Goal: Information Seeking & Learning: Compare options

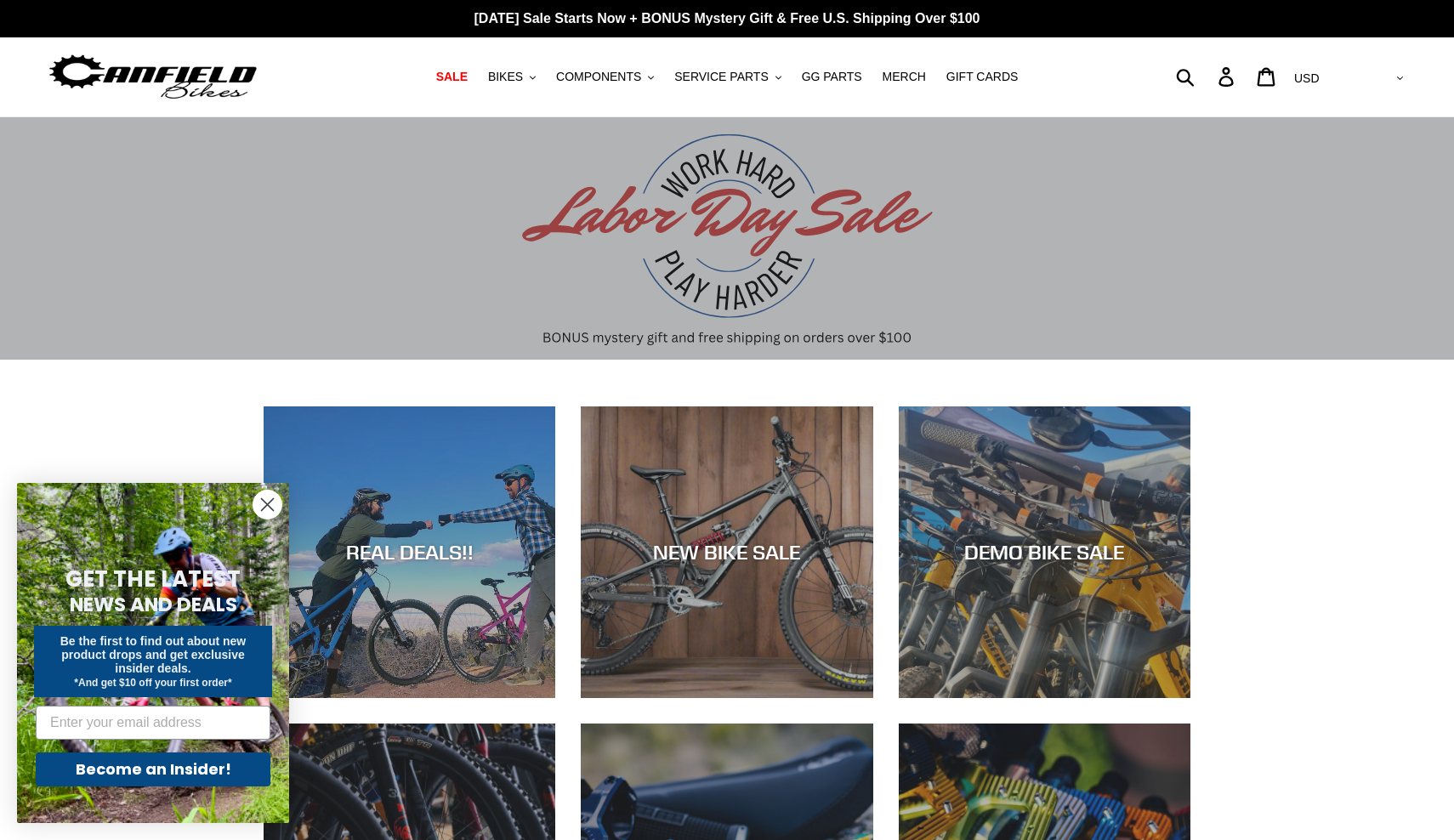
click at [269, 507] on circle "Close dialog" at bounding box center [267, 505] width 28 height 28
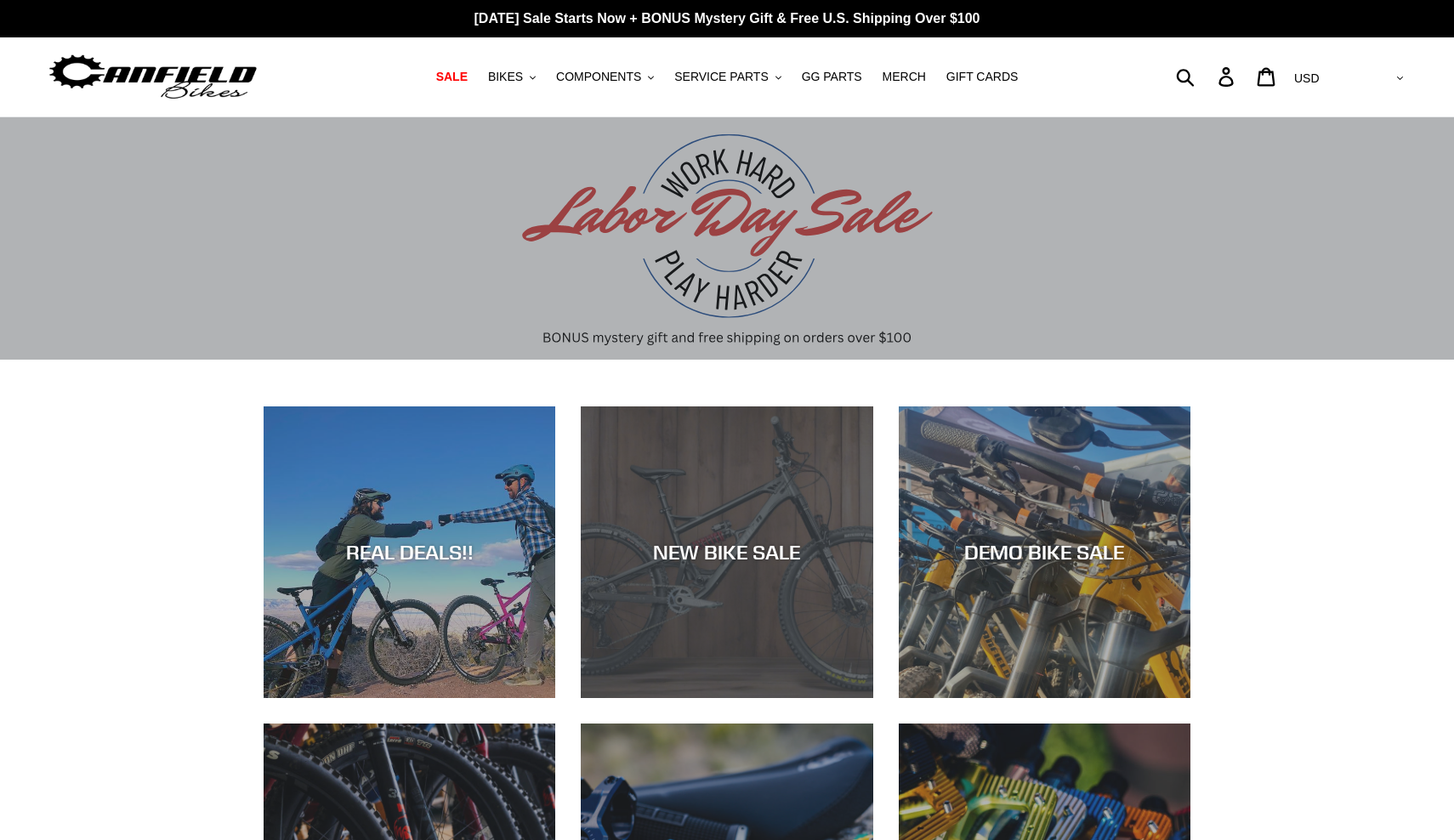
click at [684, 550] on div "NEW BIKE SALE" at bounding box center [727, 552] width 291 height 24
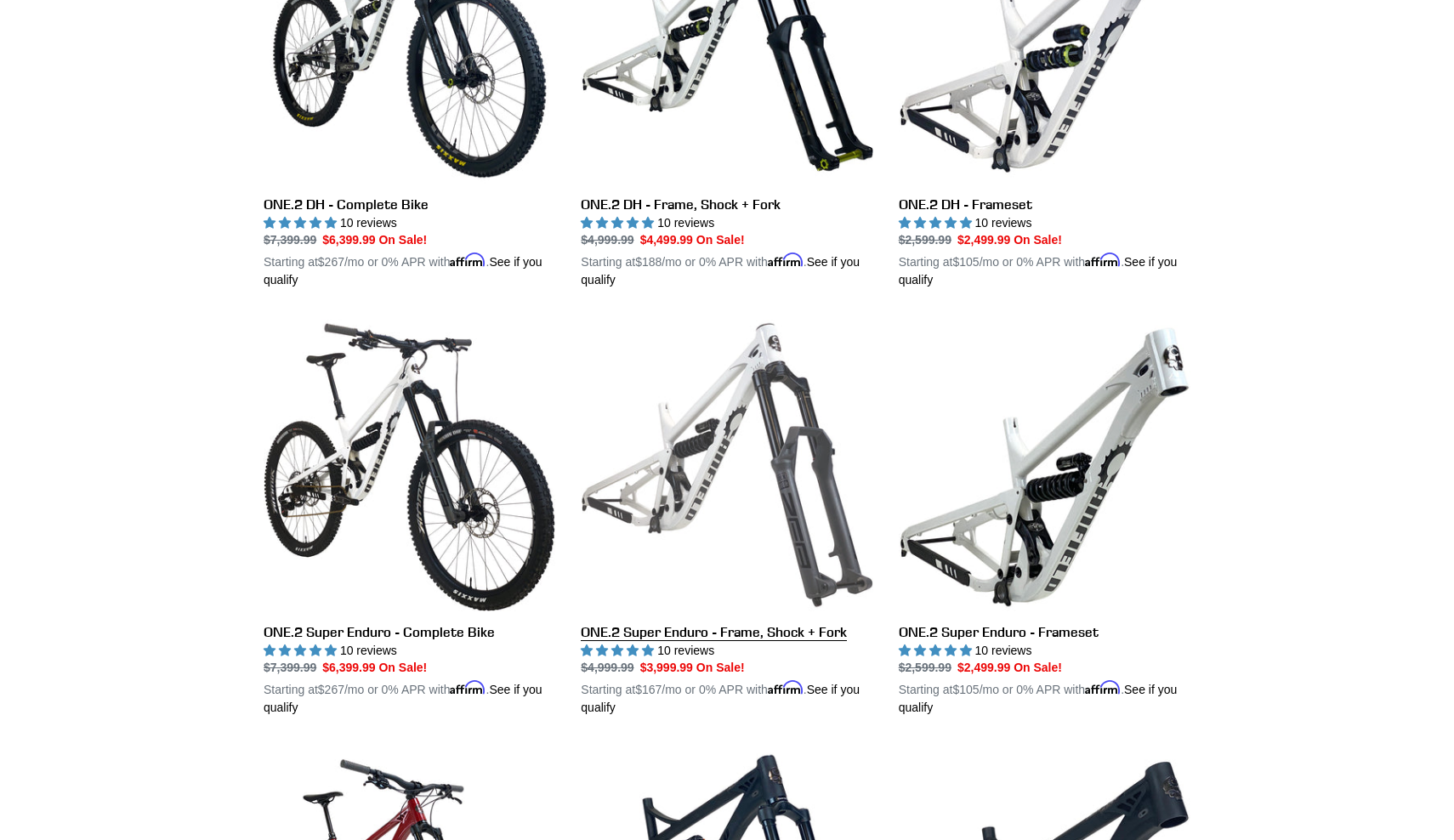
scroll to position [1034, 0]
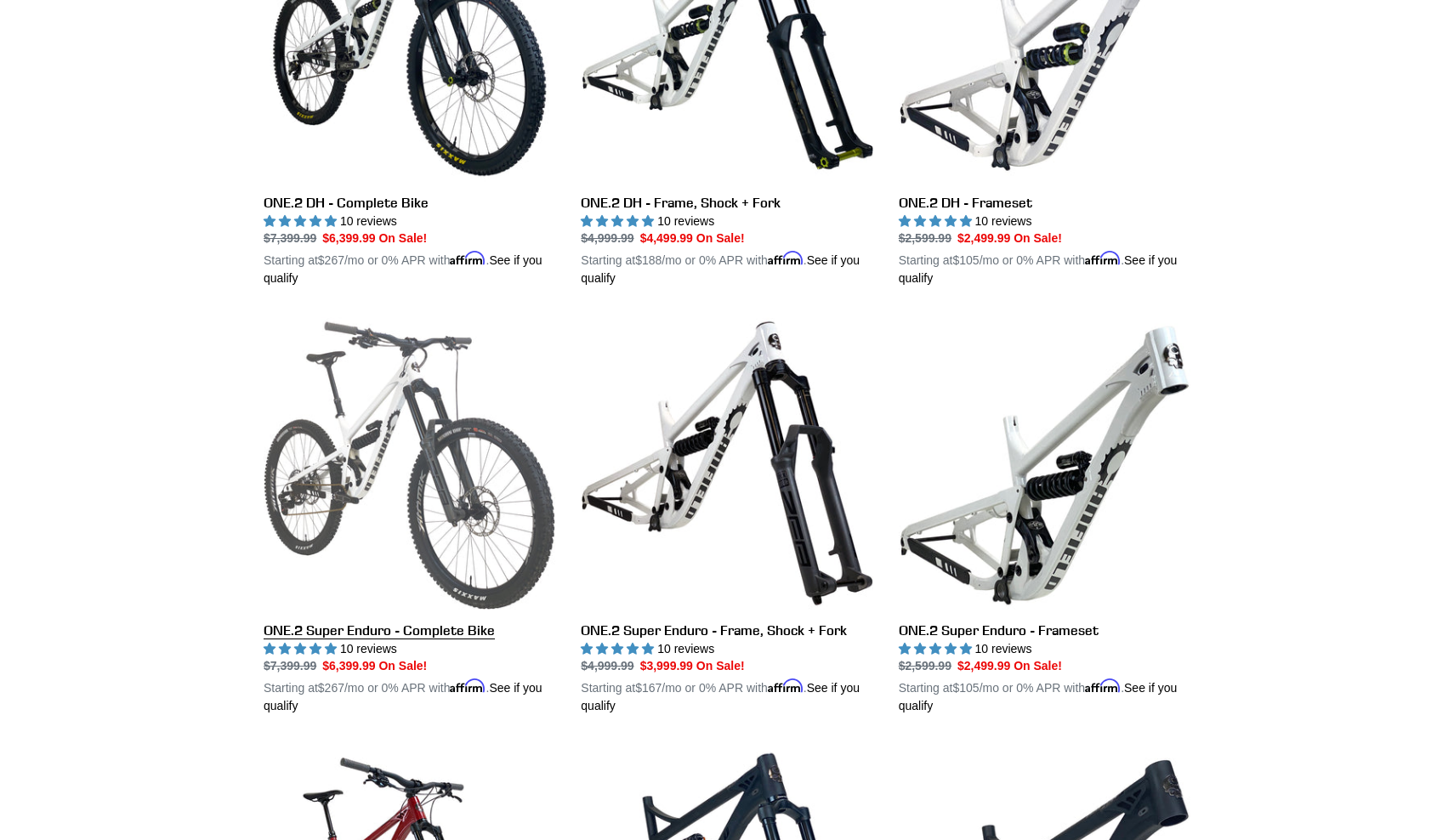
click at [466, 500] on link "ONE.2 Super Enduro - Complete Bike" at bounding box center [409, 516] width 291 height 398
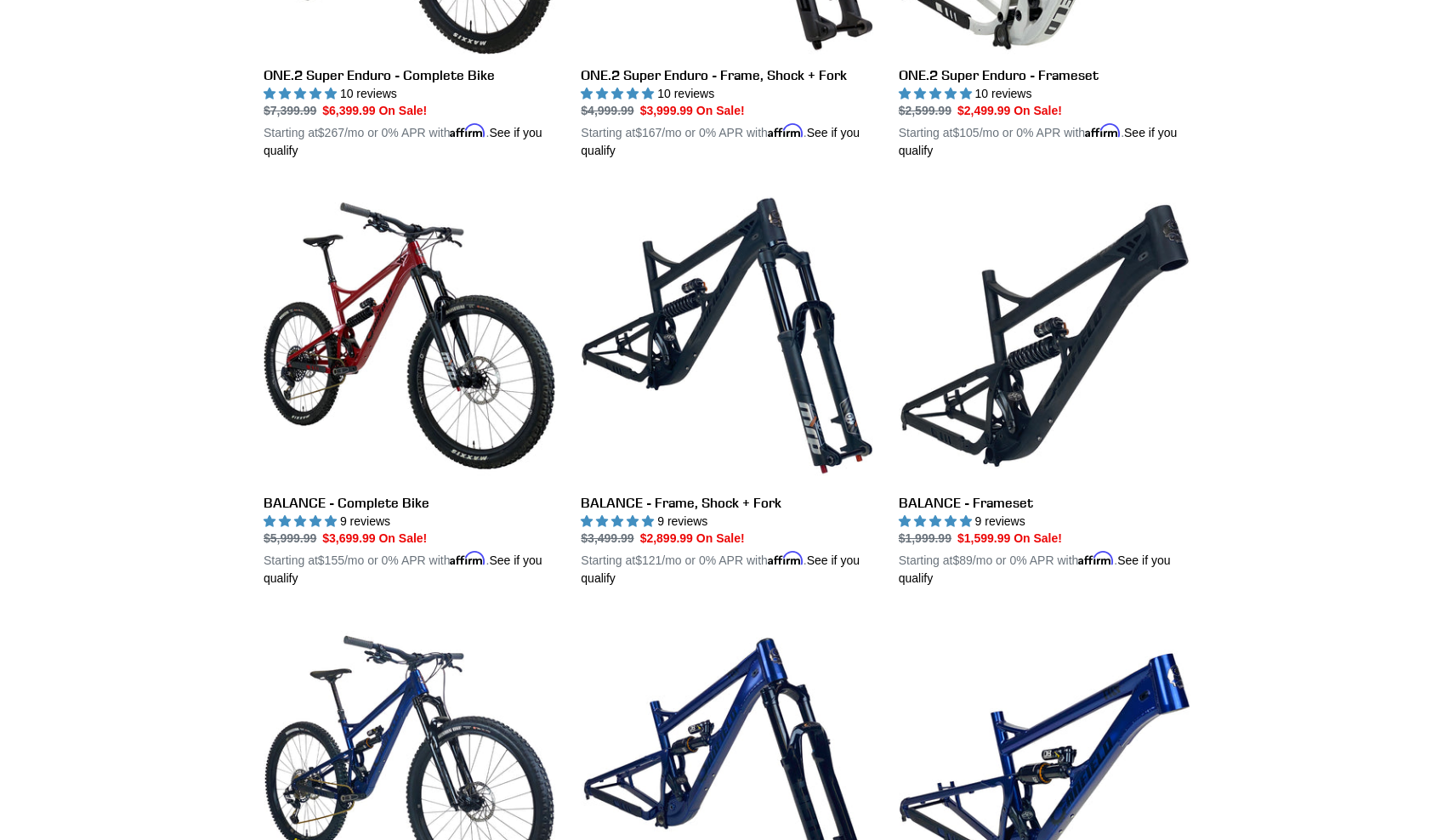
scroll to position [1591, 0]
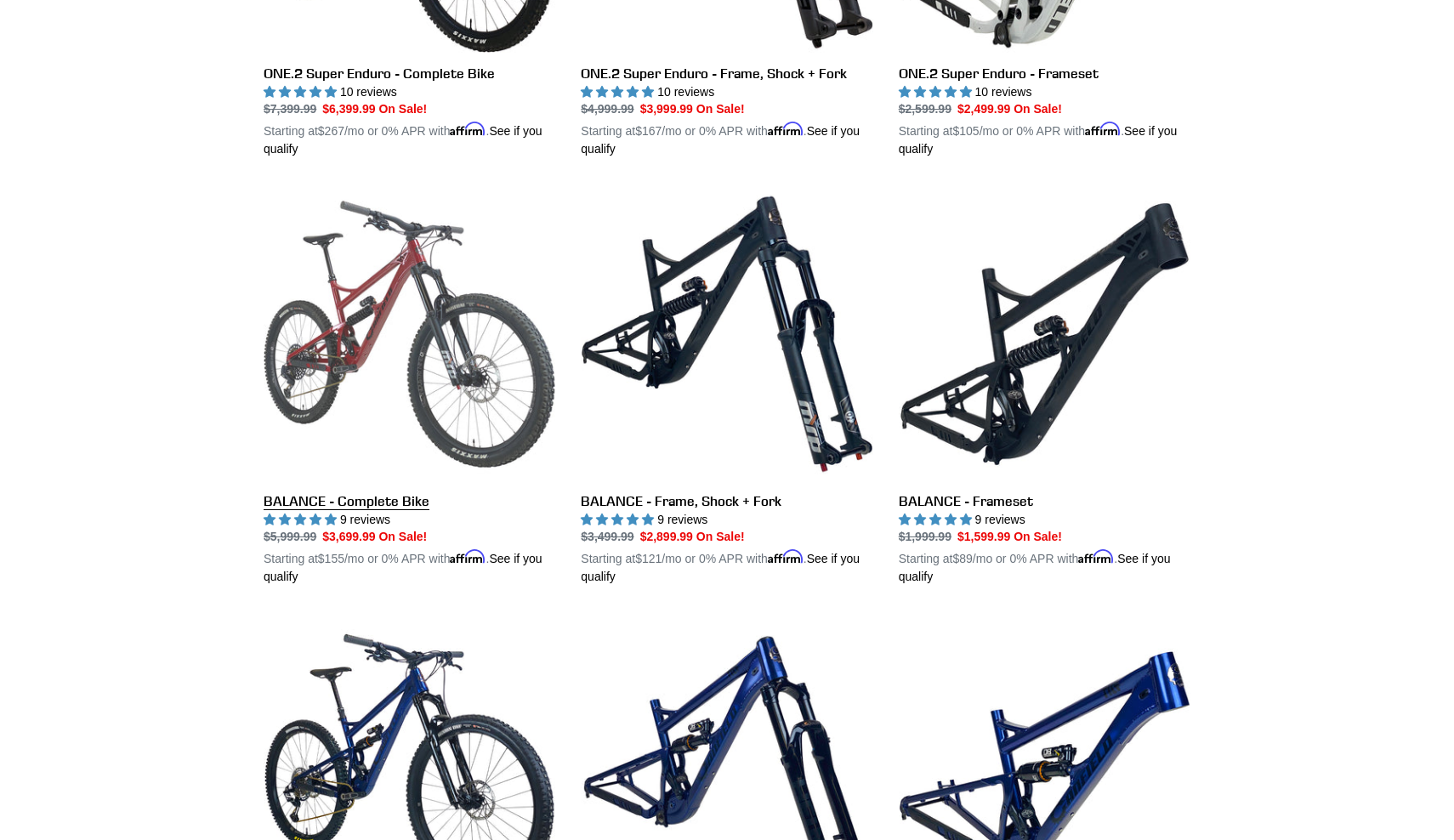
click at [381, 386] on link "BALANCE - Complete Bike" at bounding box center [409, 387] width 291 height 398
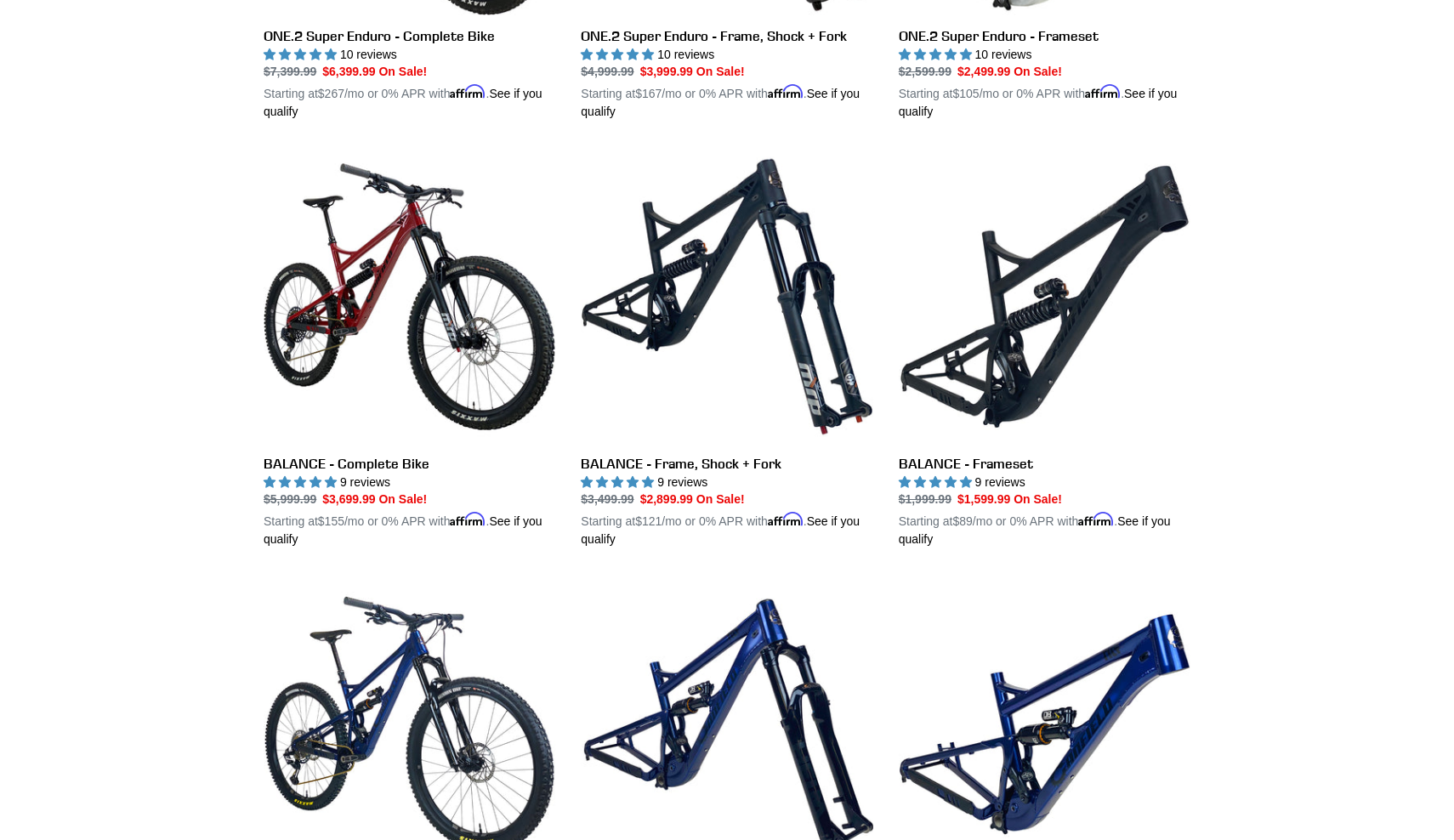
scroll to position [1630, 0]
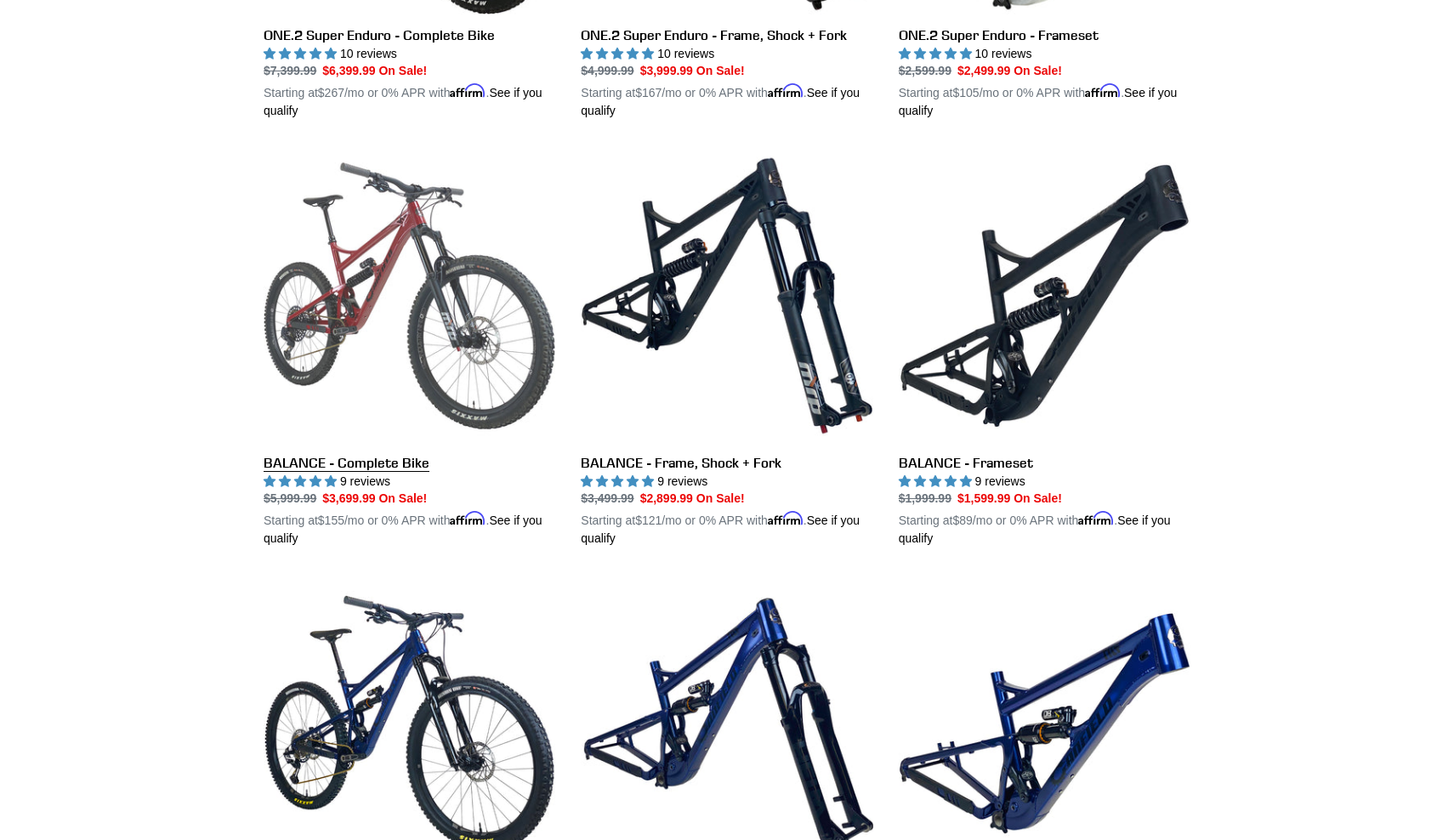
click at [395, 322] on link "BALANCE - Complete Bike" at bounding box center [409, 348] width 291 height 398
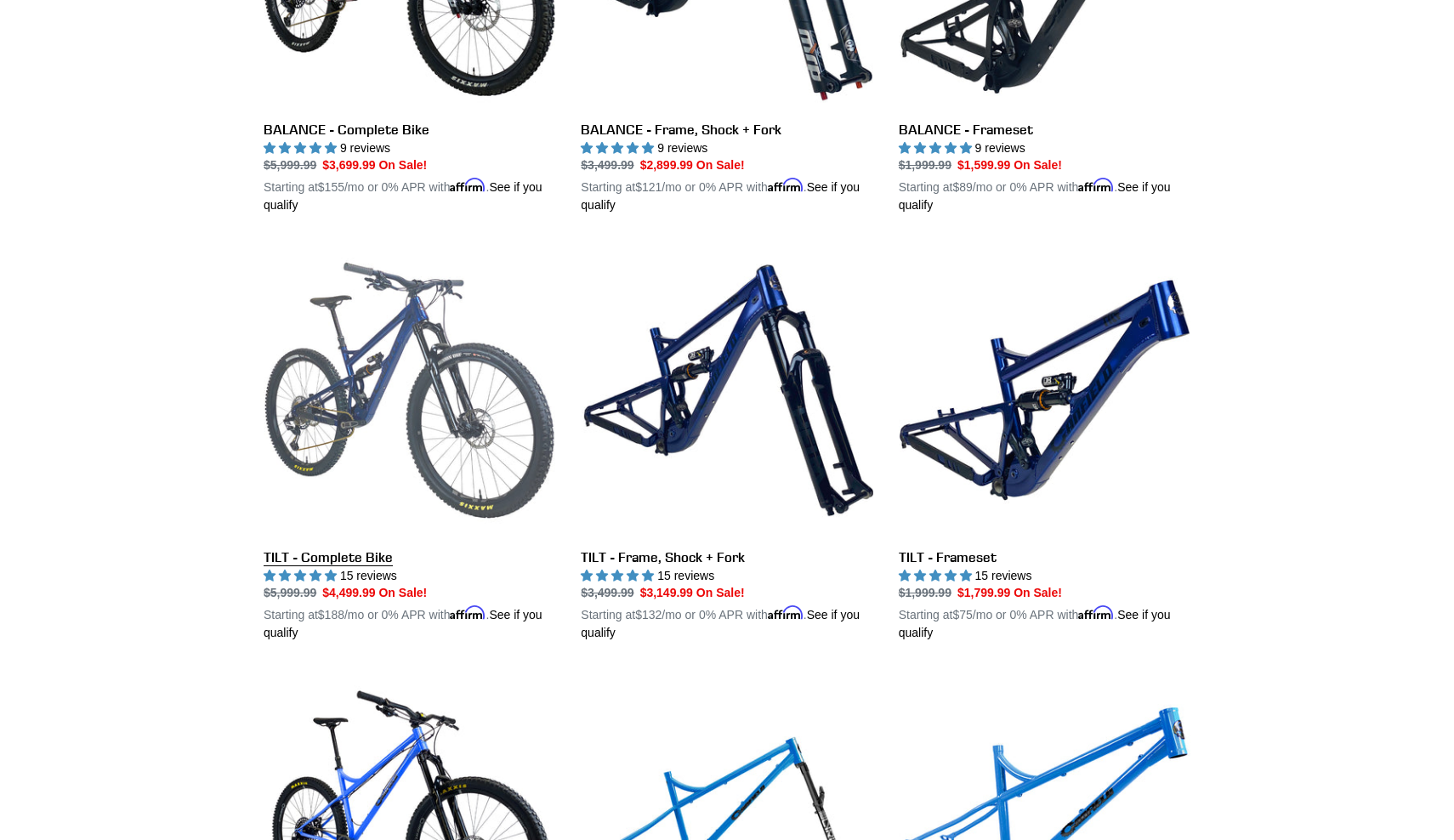
scroll to position [1953, 0]
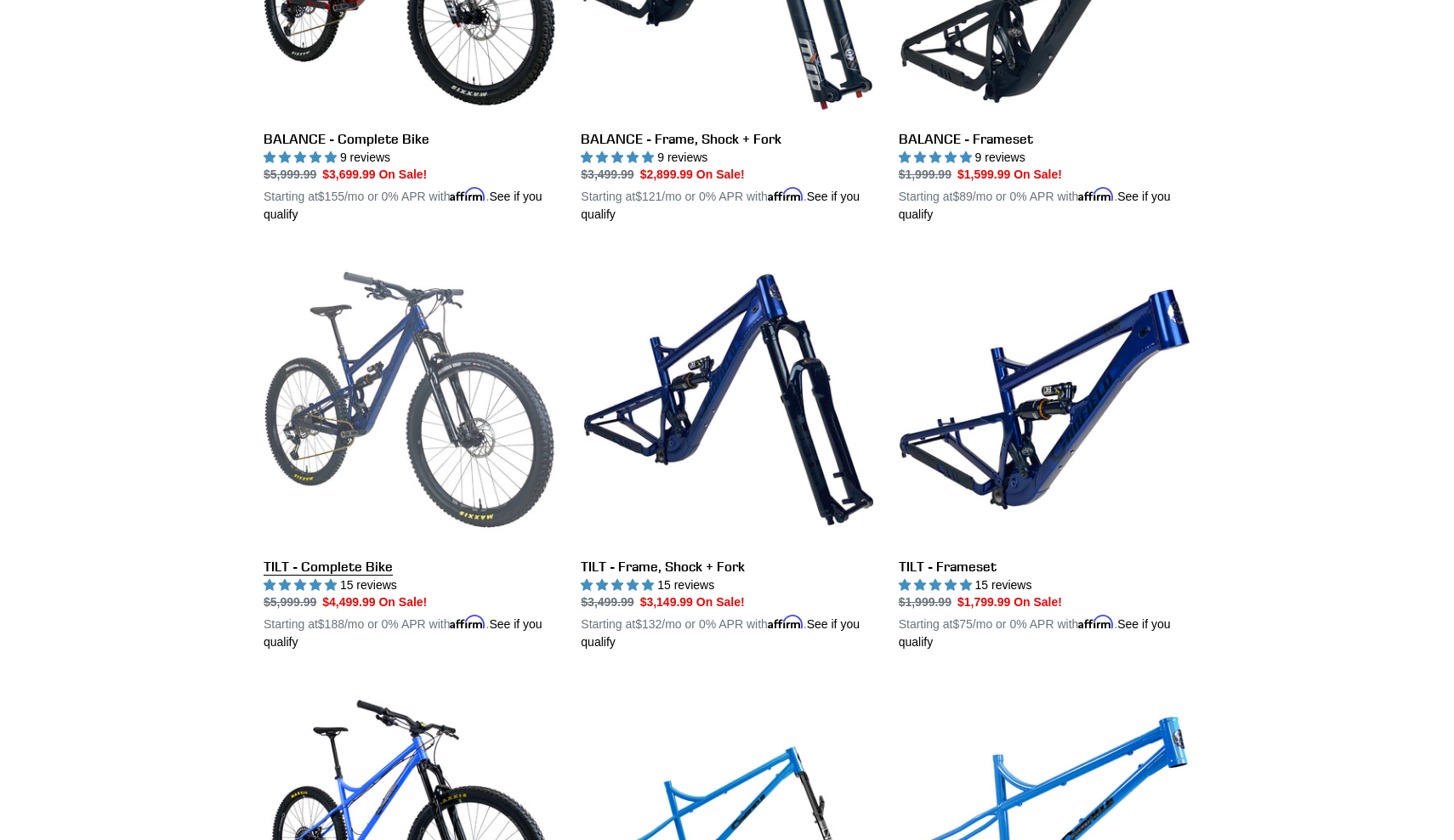
click at [365, 380] on link "TILT - Complete Bike" at bounding box center [409, 452] width 291 height 398
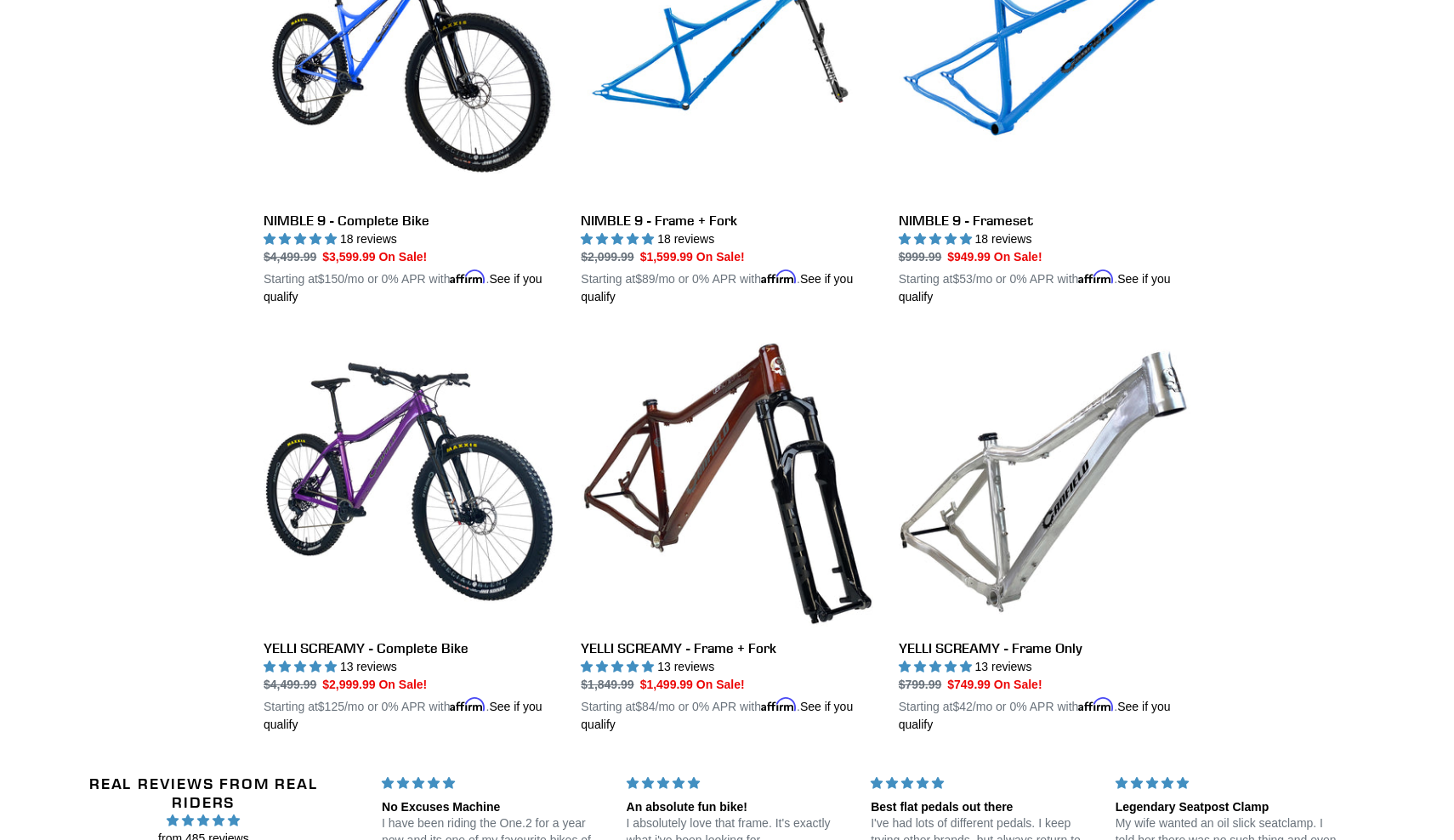
scroll to position [2725, 0]
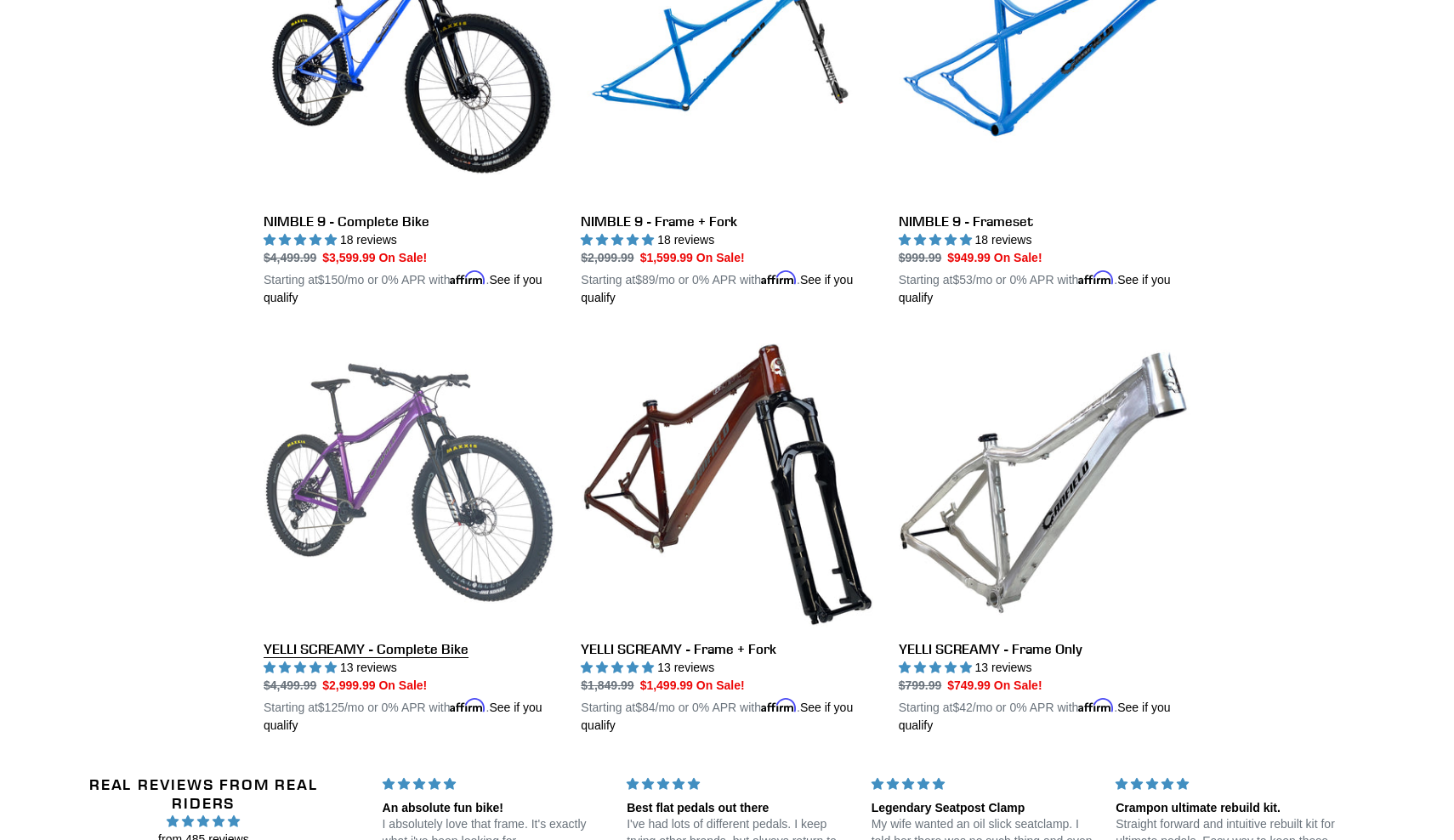
click at [381, 460] on link "YELLI SCREAMY - Complete Bike" at bounding box center [409, 535] width 291 height 398
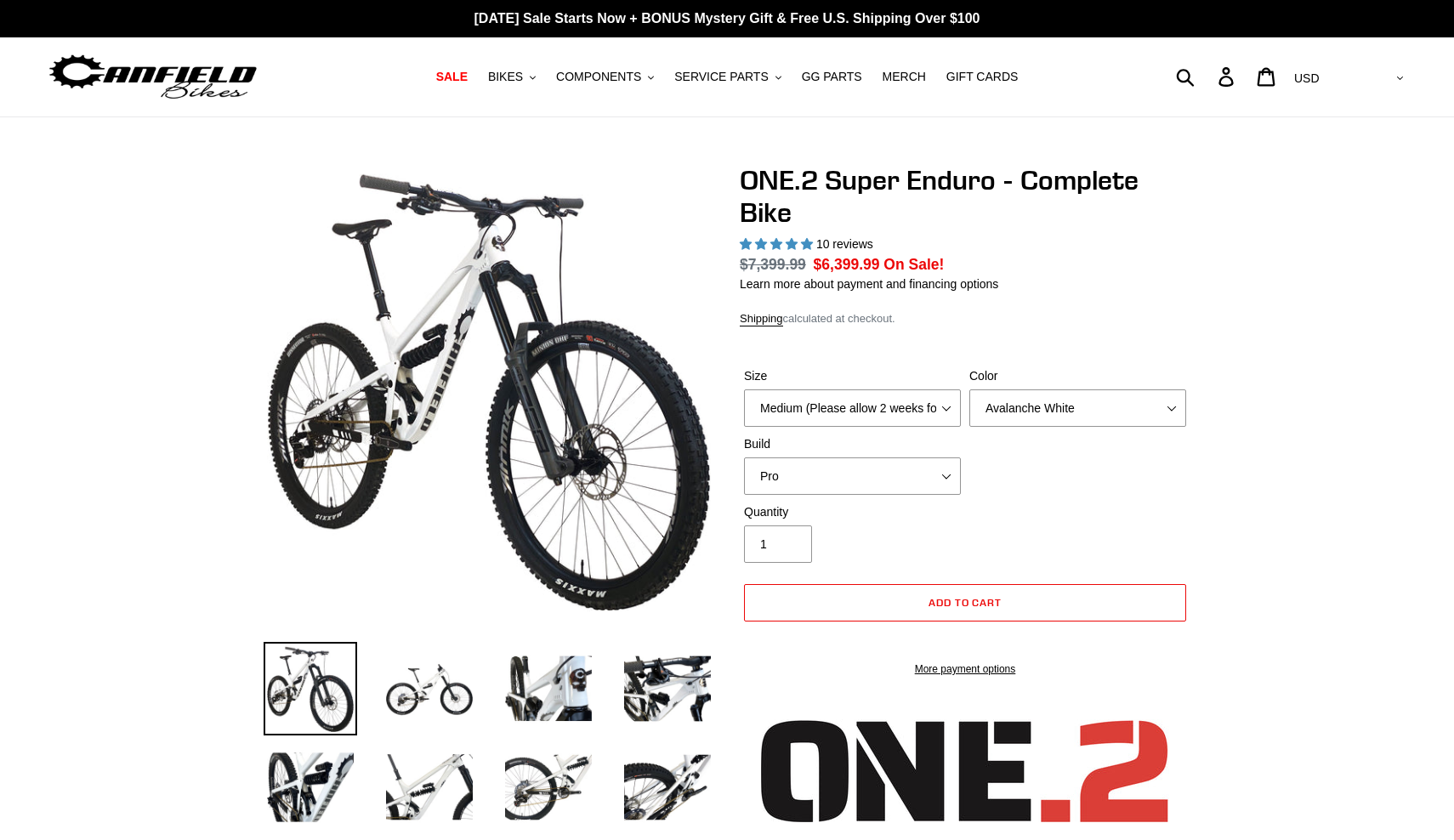
select select "highest-rating"
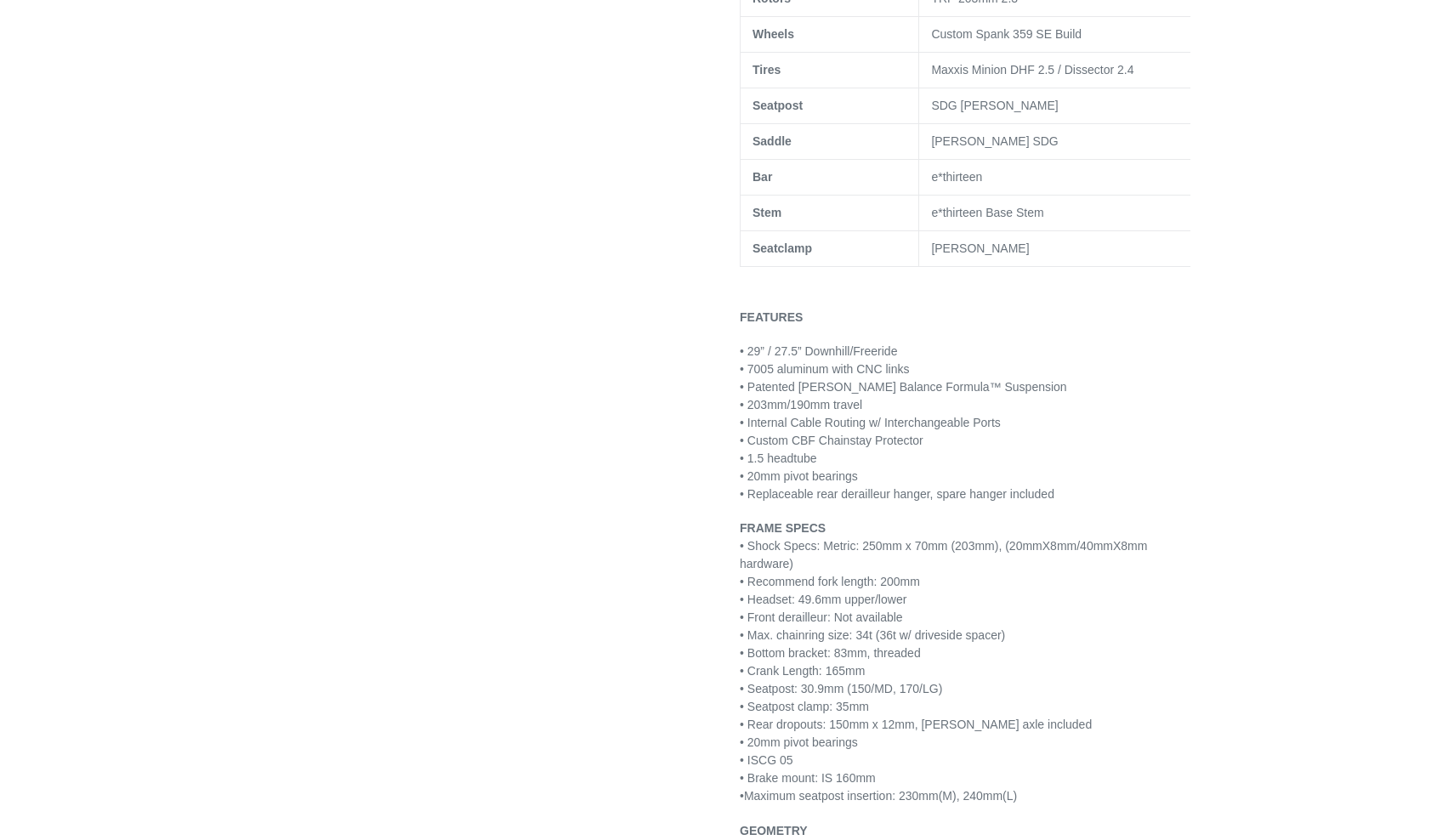
scroll to position [1527, 0]
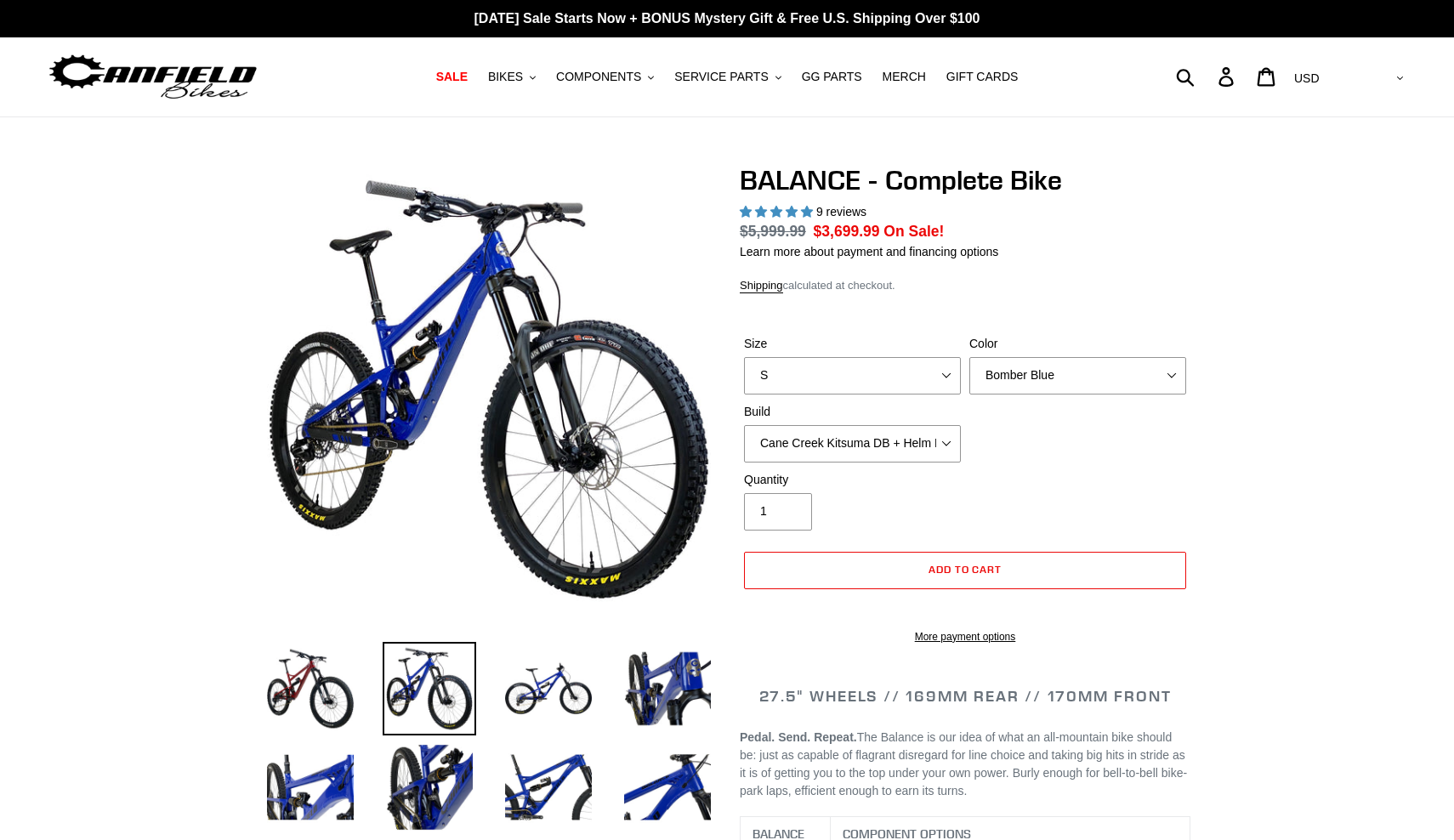
select select "highest-rating"
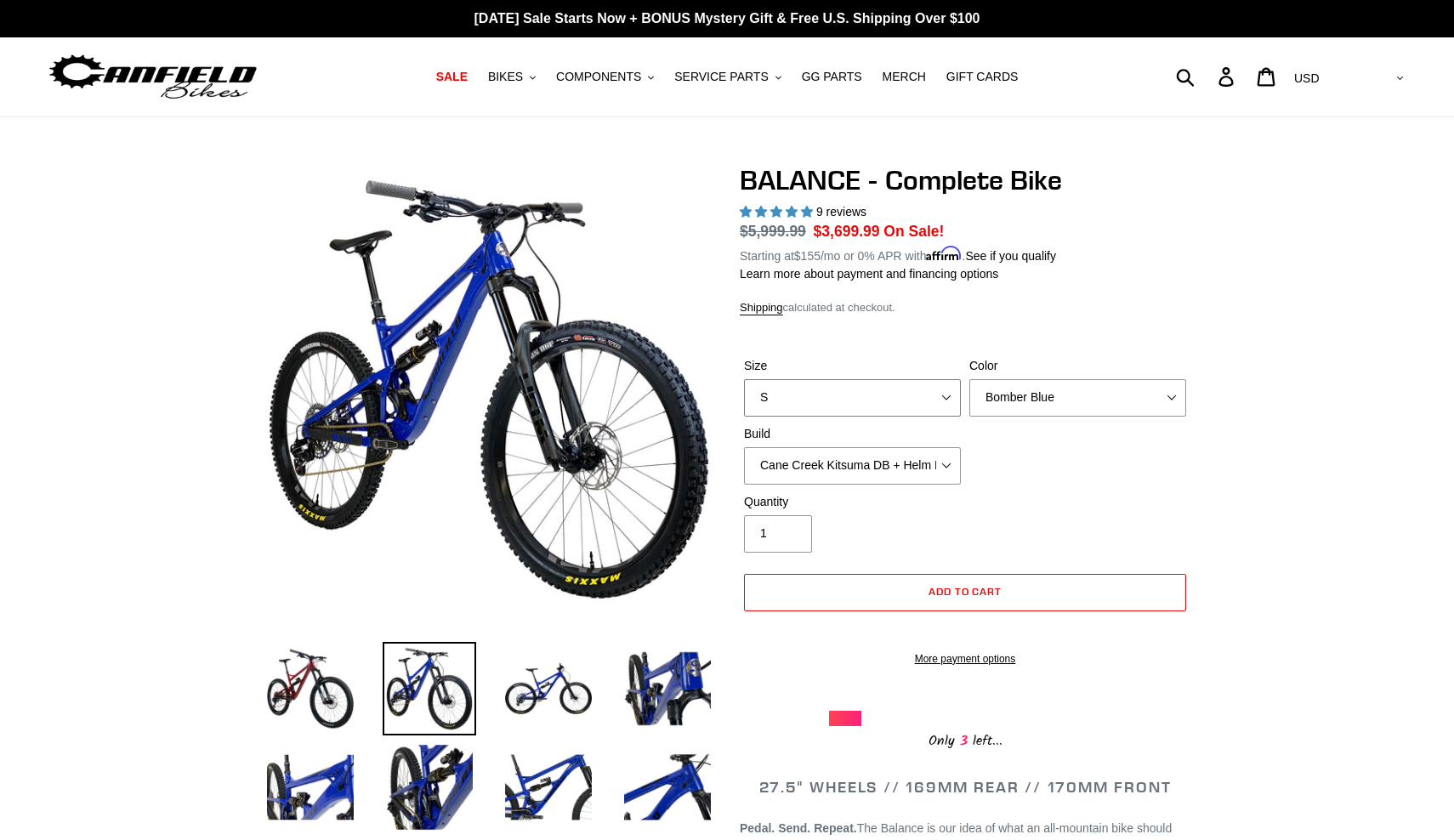
click at [944, 390] on select "S M L XL" at bounding box center [852, 397] width 217 height 37
select select "M"
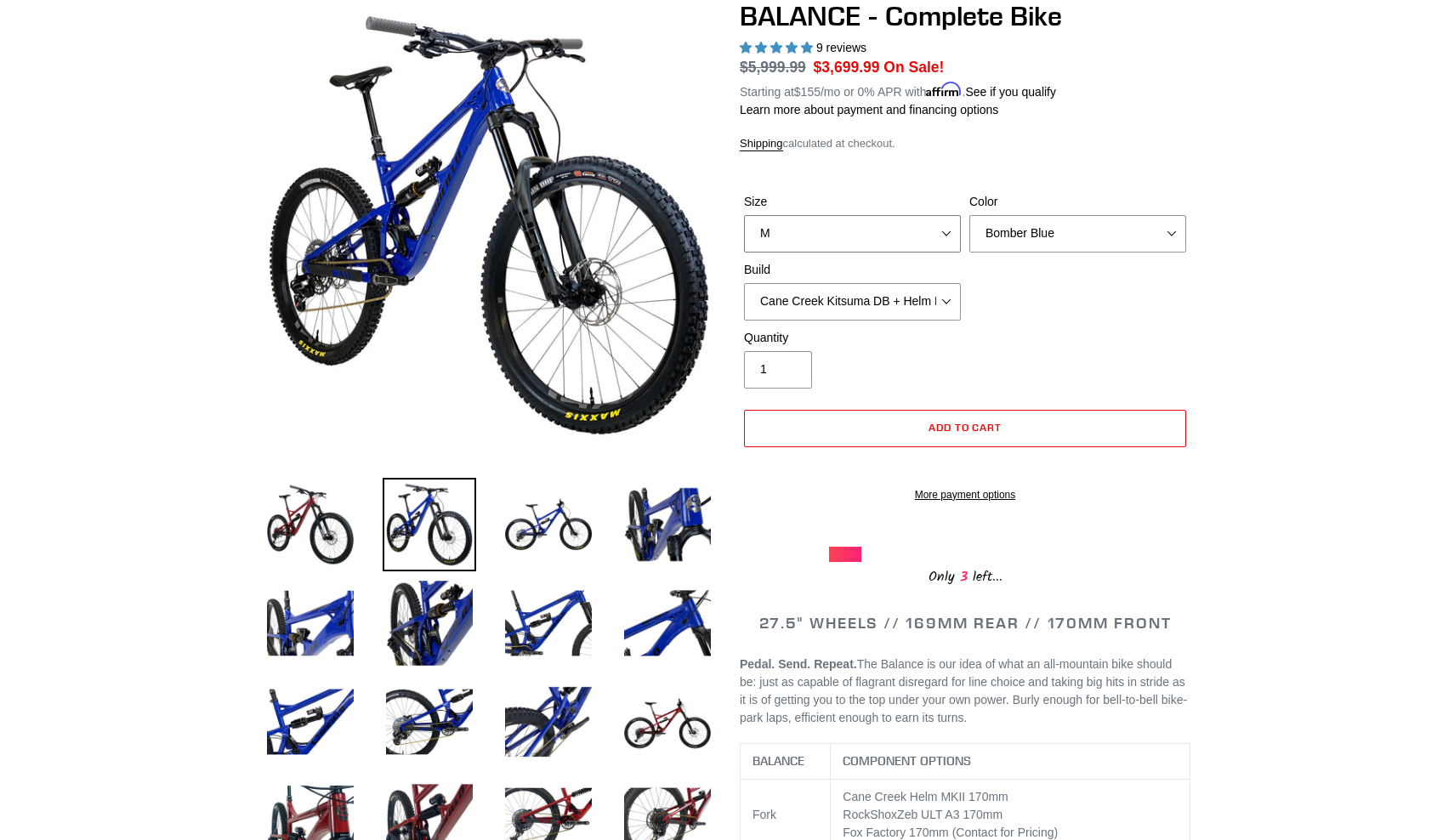
scroll to position [112, 0]
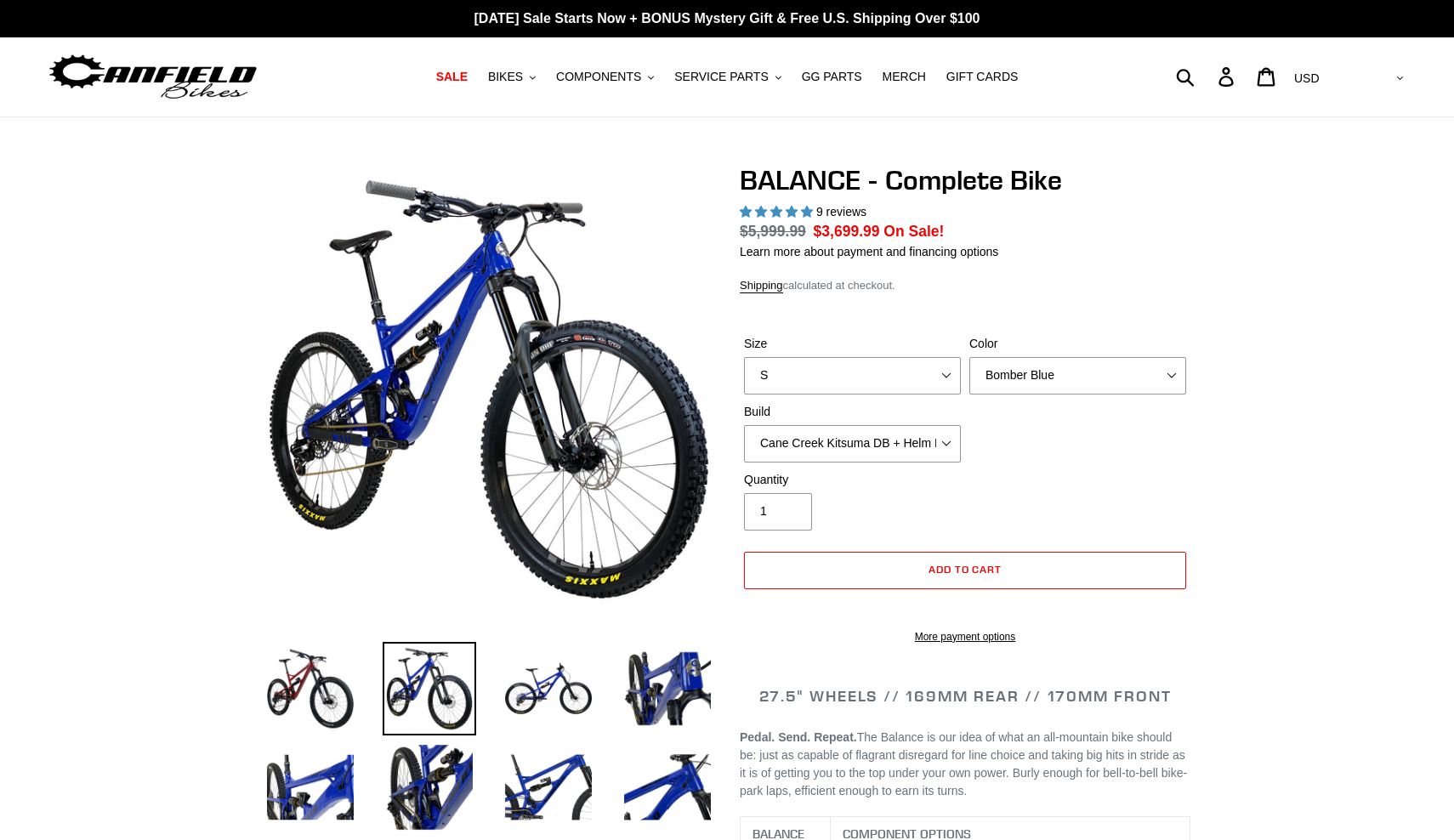
select select "highest-rating"
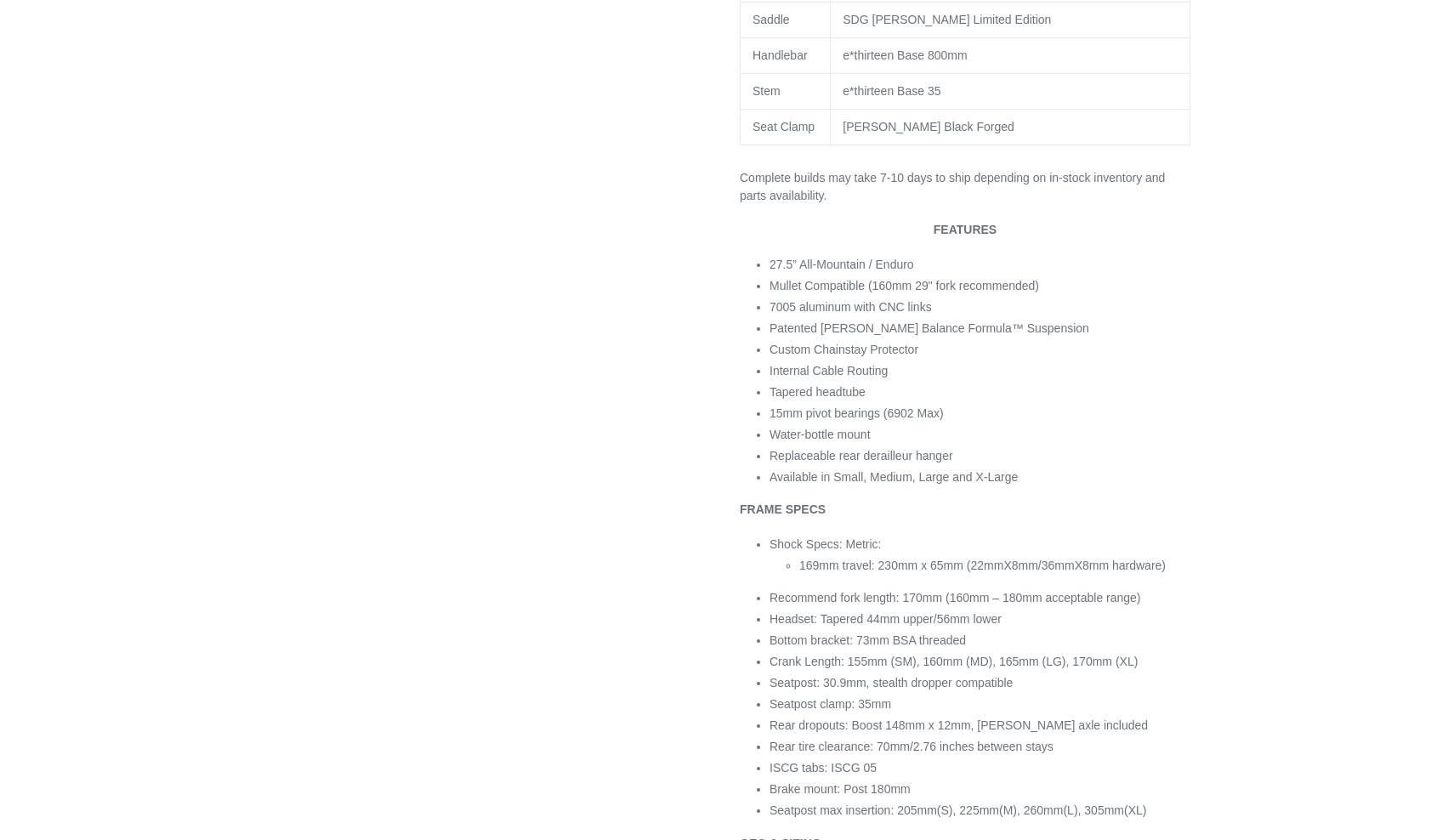
scroll to position [1374, 0]
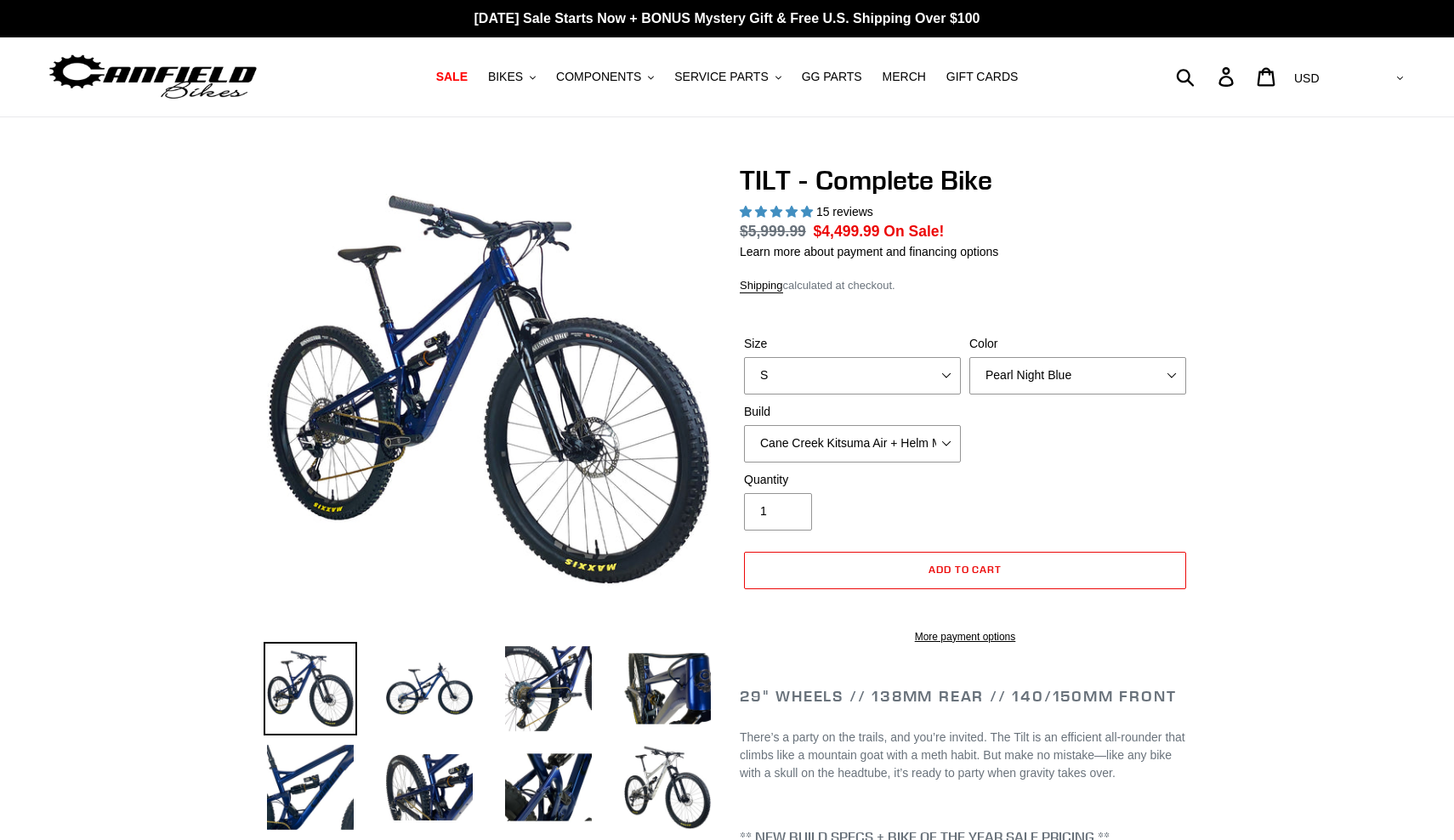
select select "highest-rating"
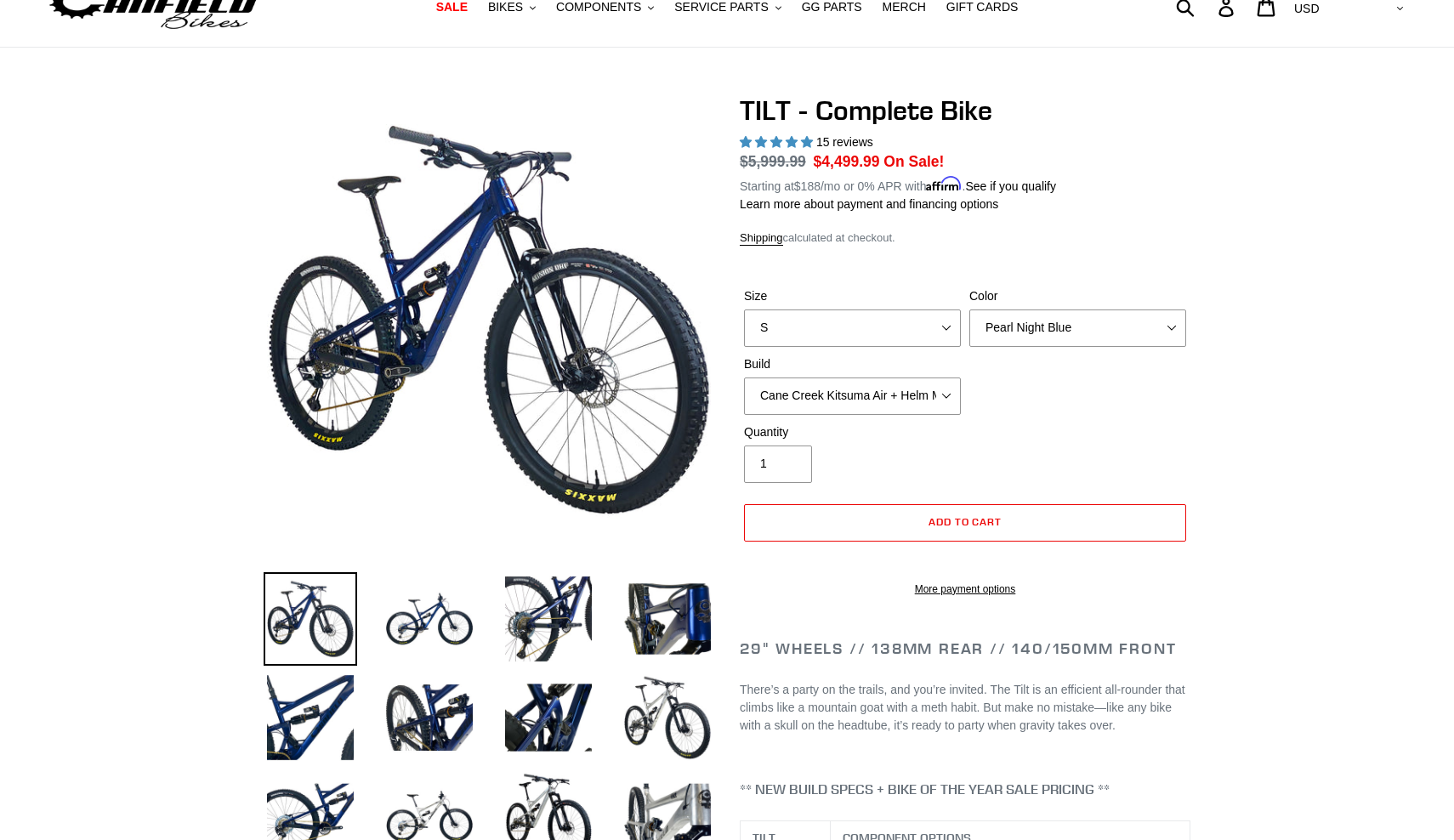
scroll to position [49, 0]
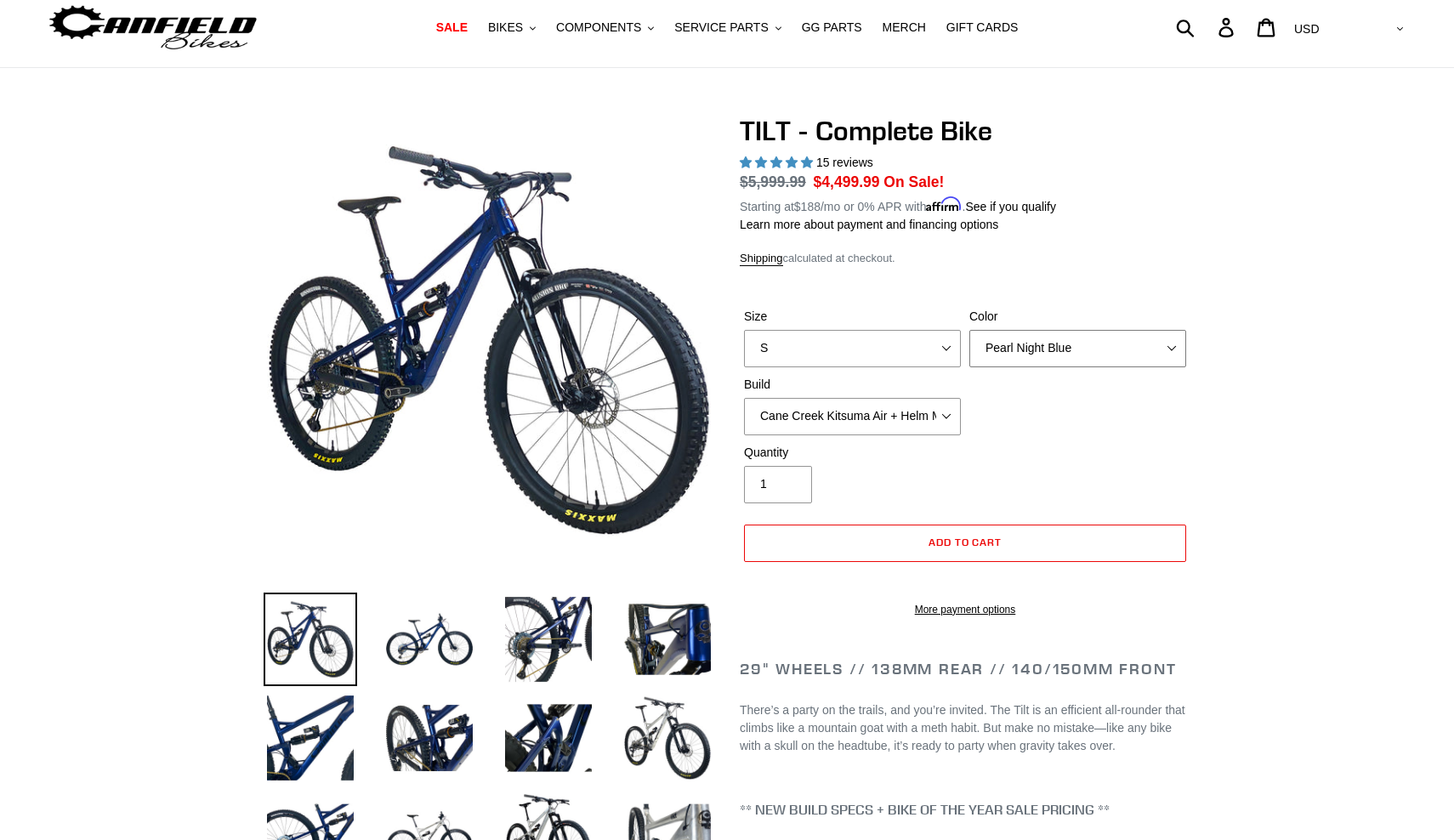
click at [1170, 345] on select "Pearl Night Blue Stealth Silver Raw" at bounding box center [1078, 348] width 217 height 37
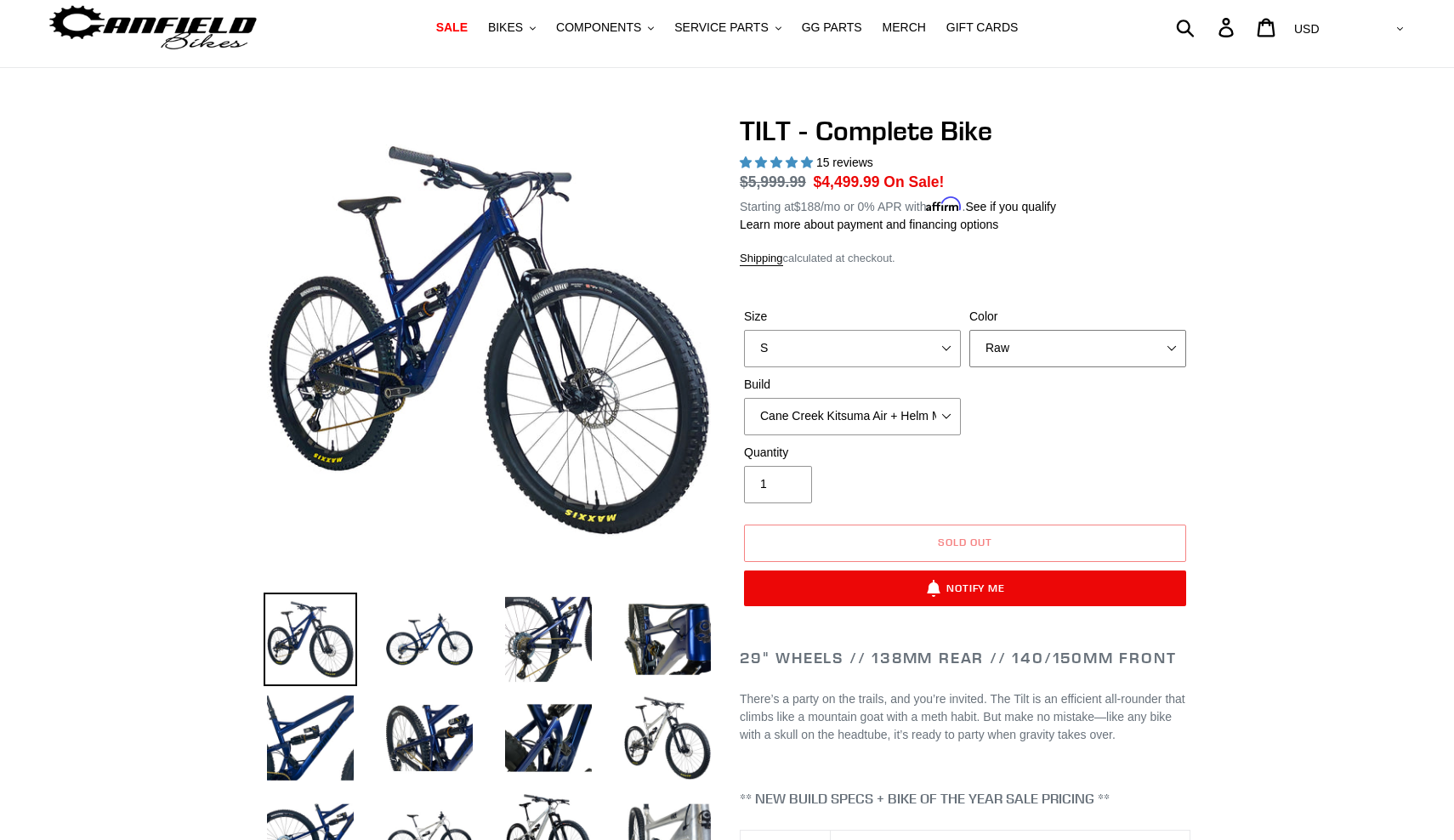
click at [1168, 338] on select "Pearl Night Blue Stealth Silver Raw" at bounding box center [1078, 348] width 217 height 37
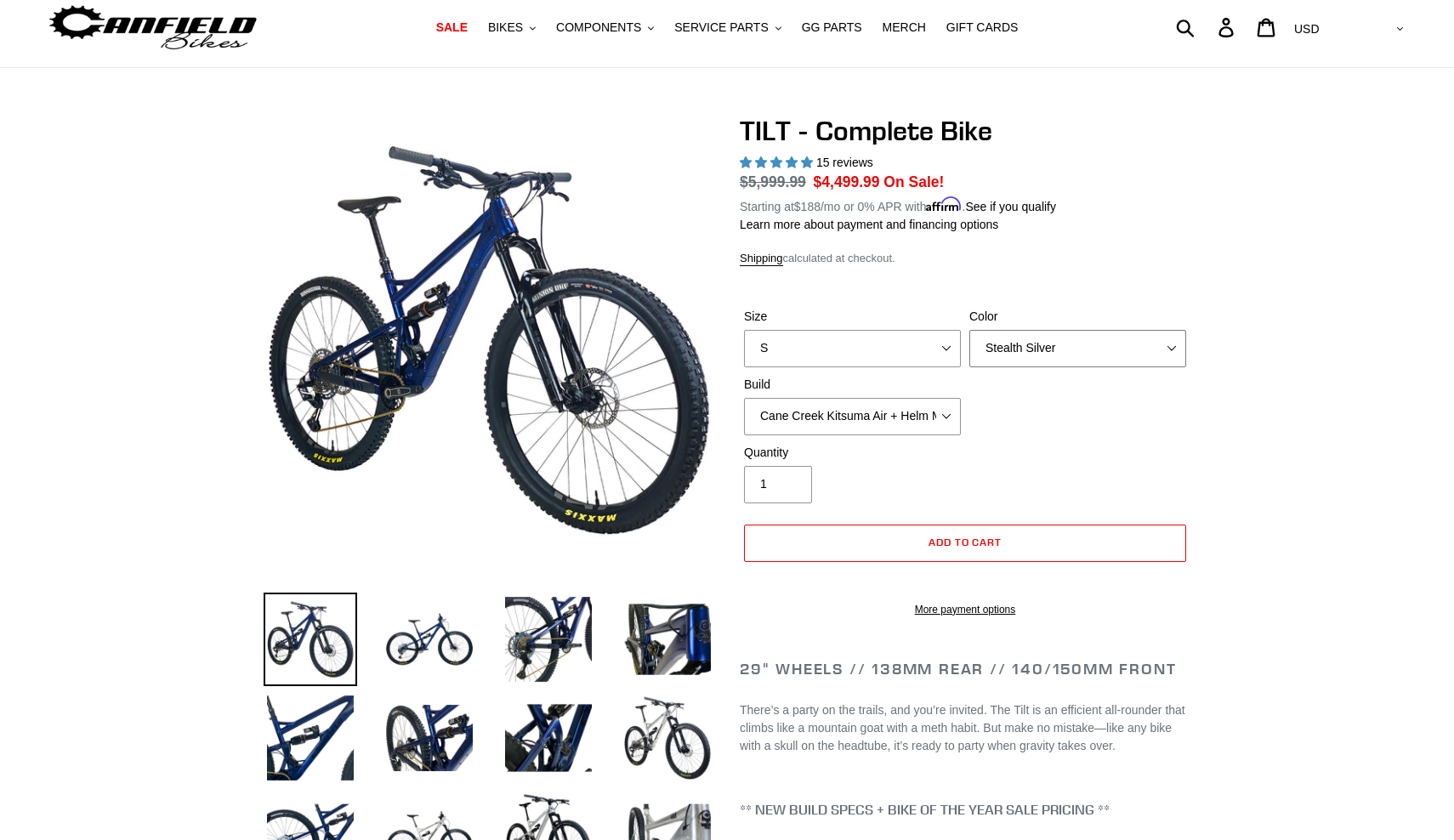
click at [1169, 344] on select "Pearl Night Blue Stealth Silver Raw" at bounding box center [1078, 348] width 217 height 37
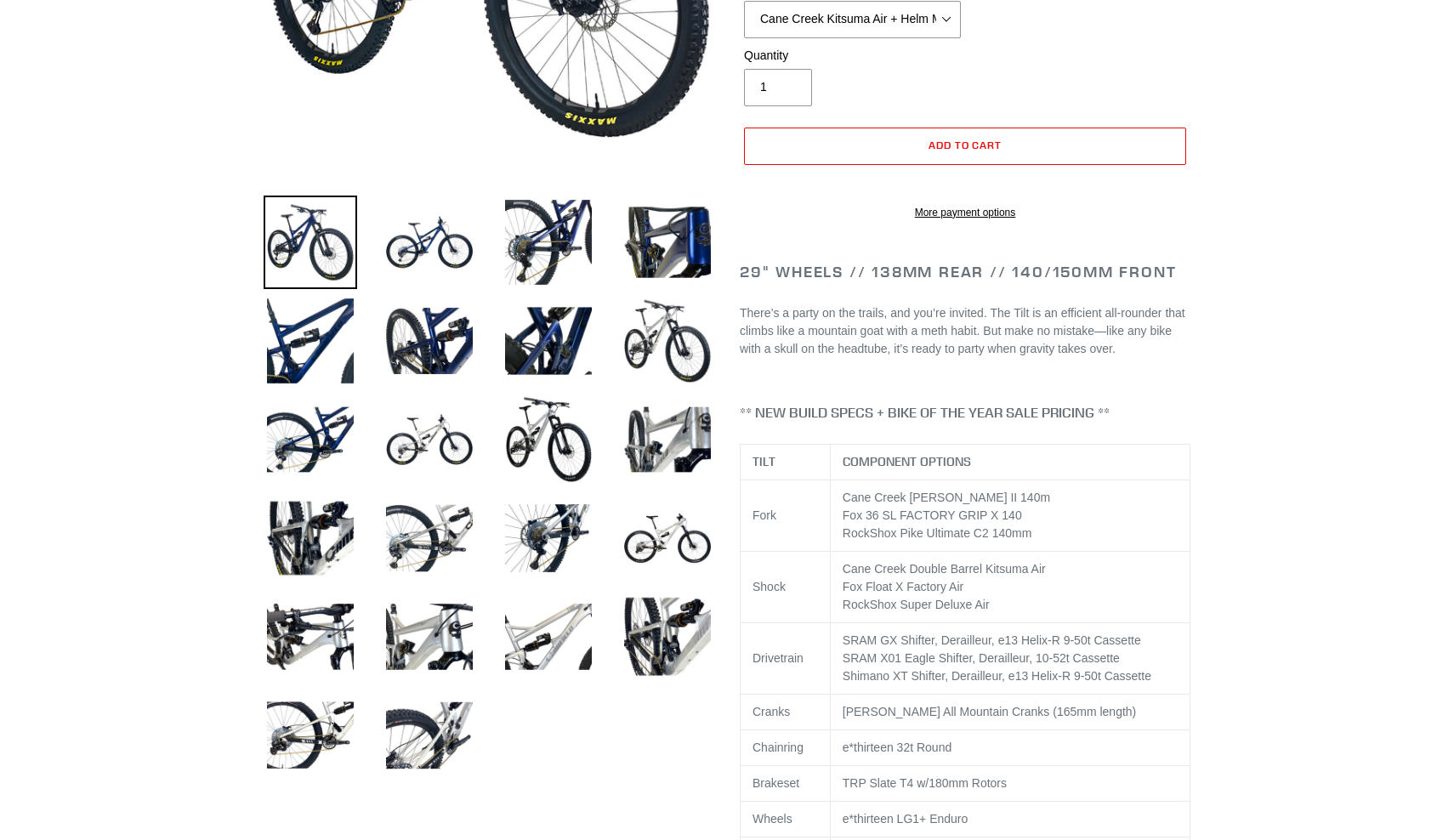
scroll to position [441, 0]
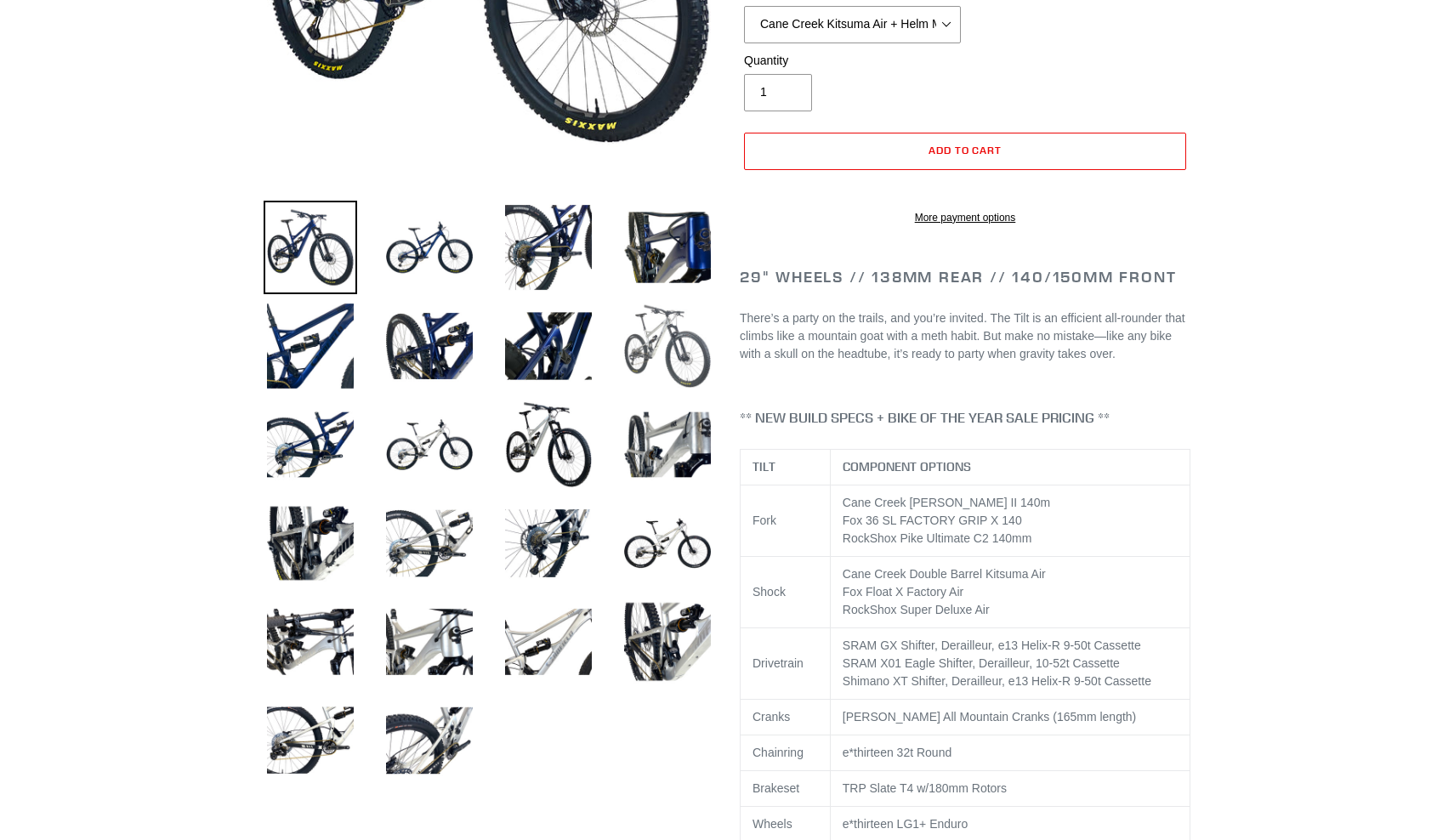
click at [649, 313] on img at bounding box center [668, 346] width 94 height 94
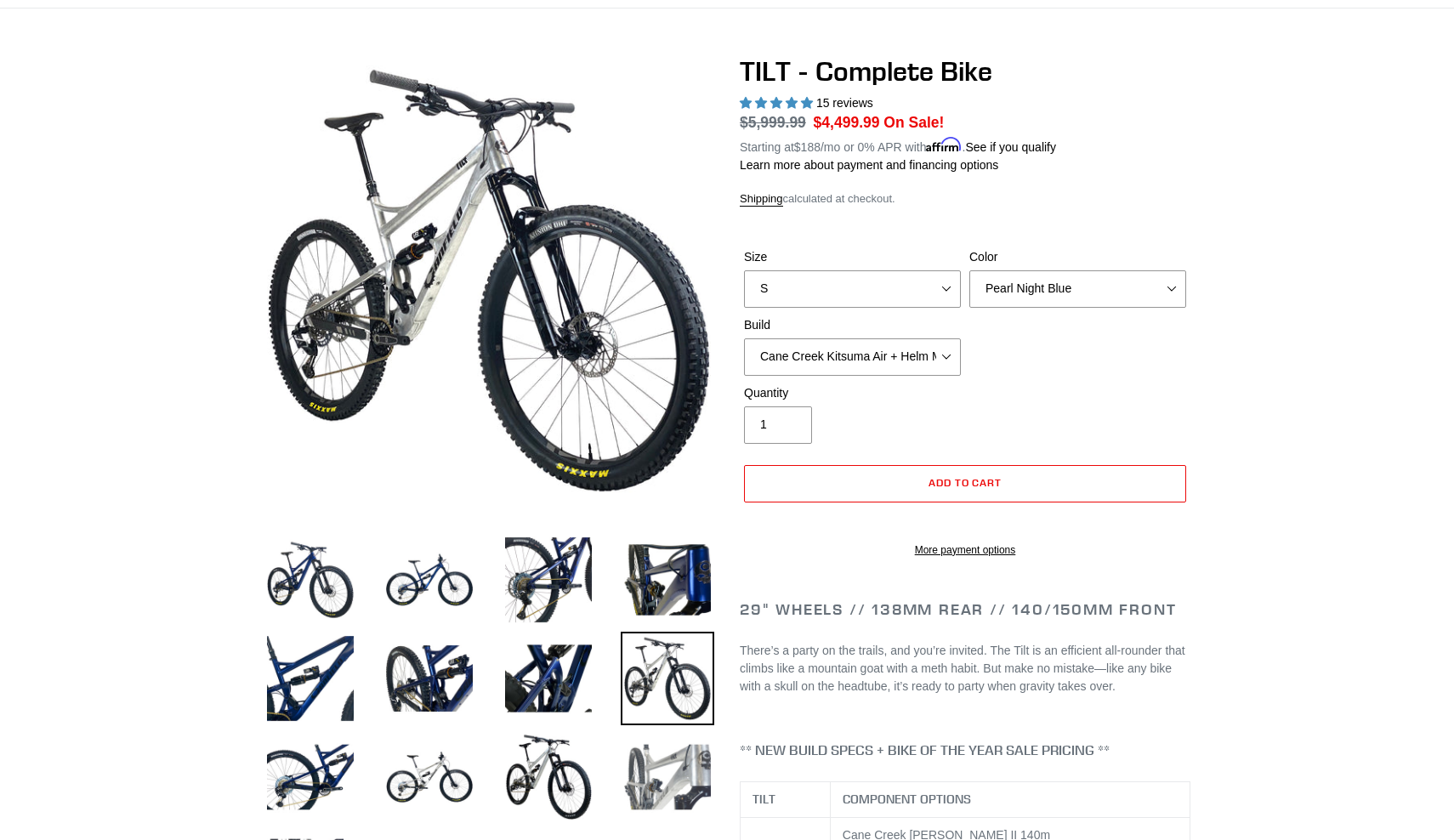
scroll to position [88, 0]
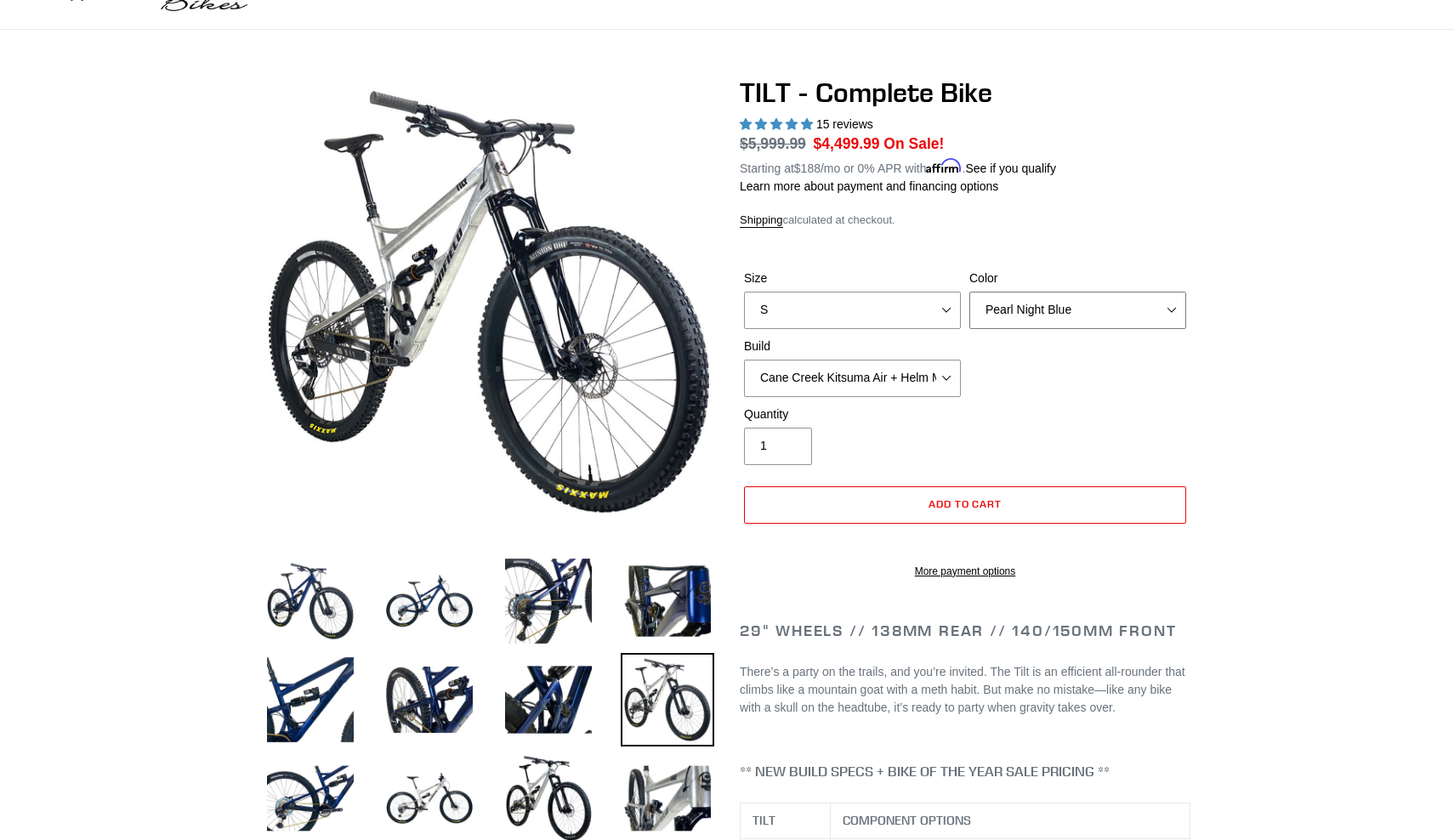
click at [1170, 304] on select "Pearl Night Blue Stealth Silver Raw" at bounding box center [1078, 309] width 217 height 37
select select "Stealth Silver"
click at [948, 311] on select "S M L" at bounding box center [852, 309] width 217 height 37
select select "M"
click at [1173, 309] on select "Pearl Night Blue Stealth Silver Raw" at bounding box center [1078, 309] width 217 height 37
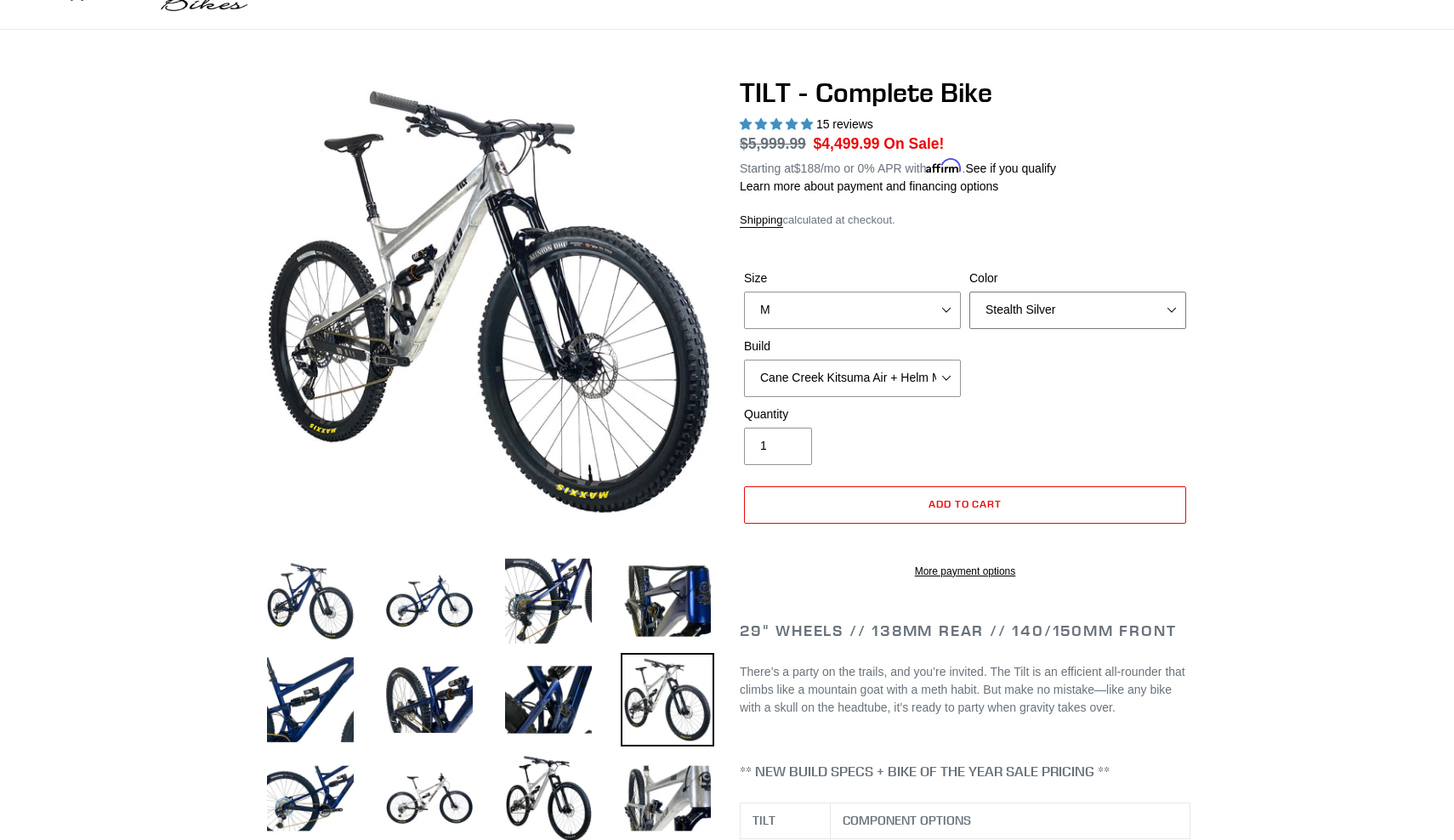
select select "Raw"
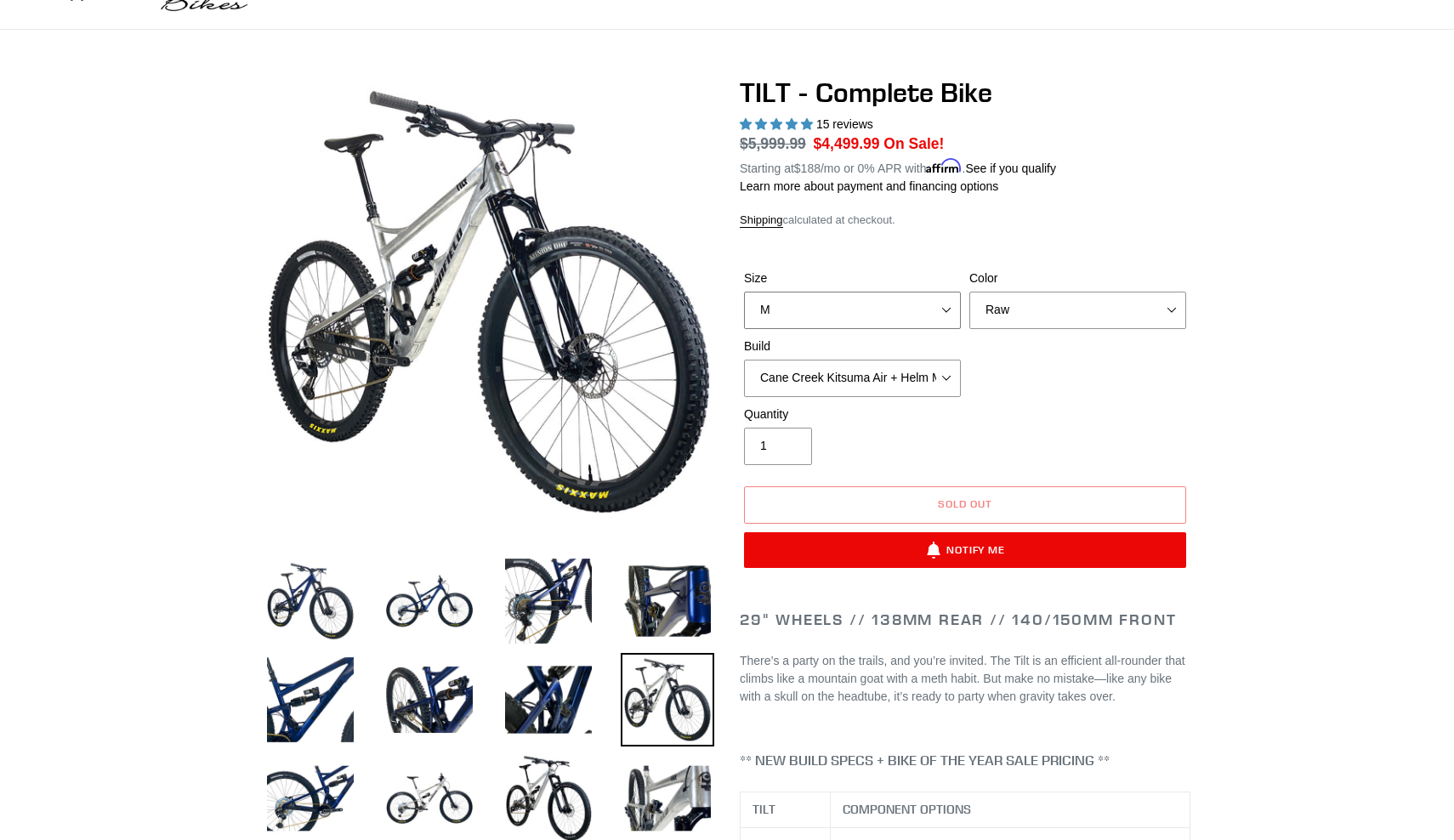
click at [944, 301] on select "S M L" at bounding box center [852, 309] width 217 height 37
click at [943, 307] on select "S M L" at bounding box center [852, 309] width 217 height 37
select select "L"
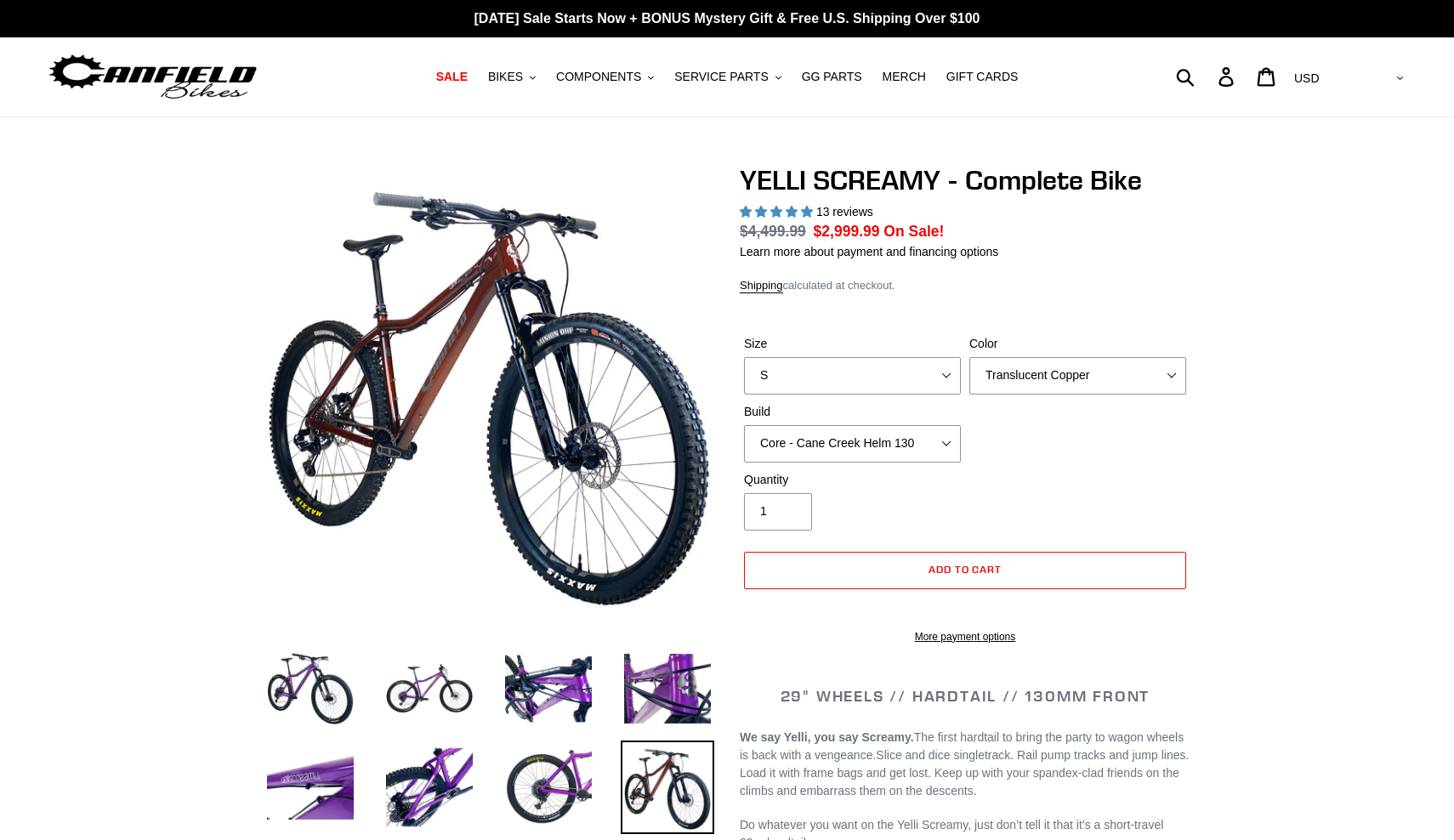
select select "highest-rating"
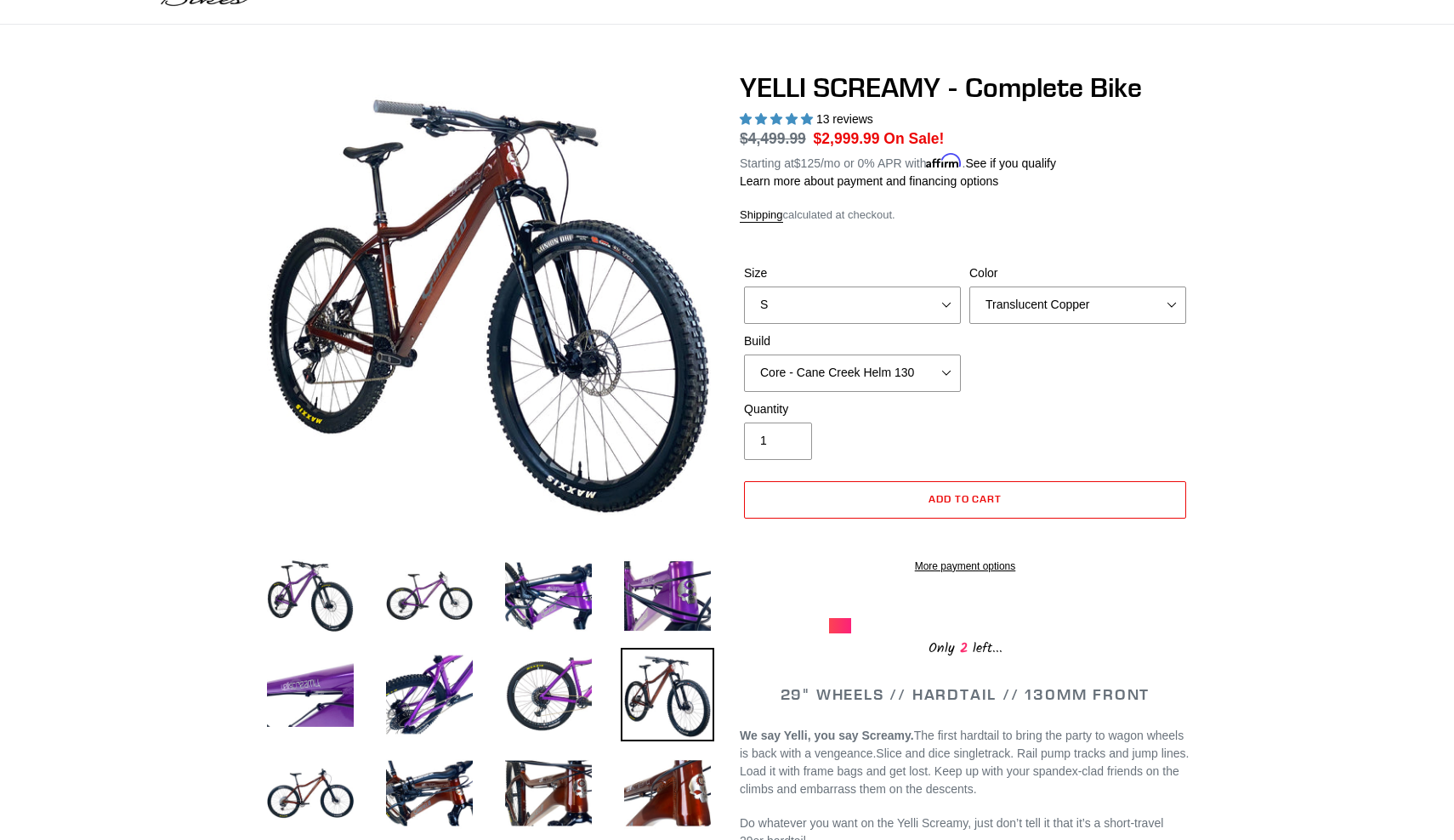
scroll to position [94, 0]
click at [942, 304] on select "S M L XL" at bounding box center [852, 303] width 217 height 37
select select "M"
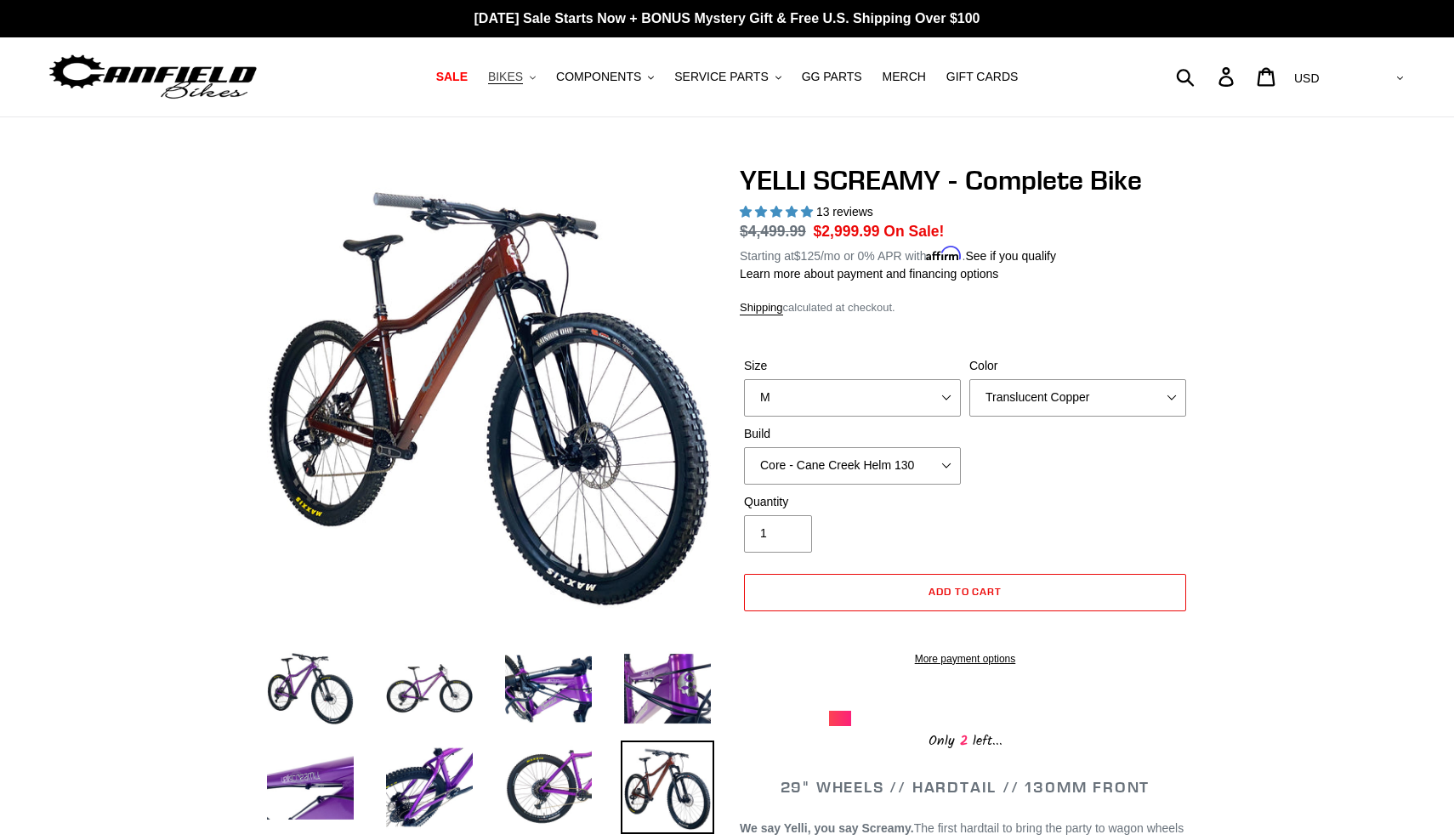
click at [523, 81] on span "BIKES" at bounding box center [505, 76] width 35 height 15
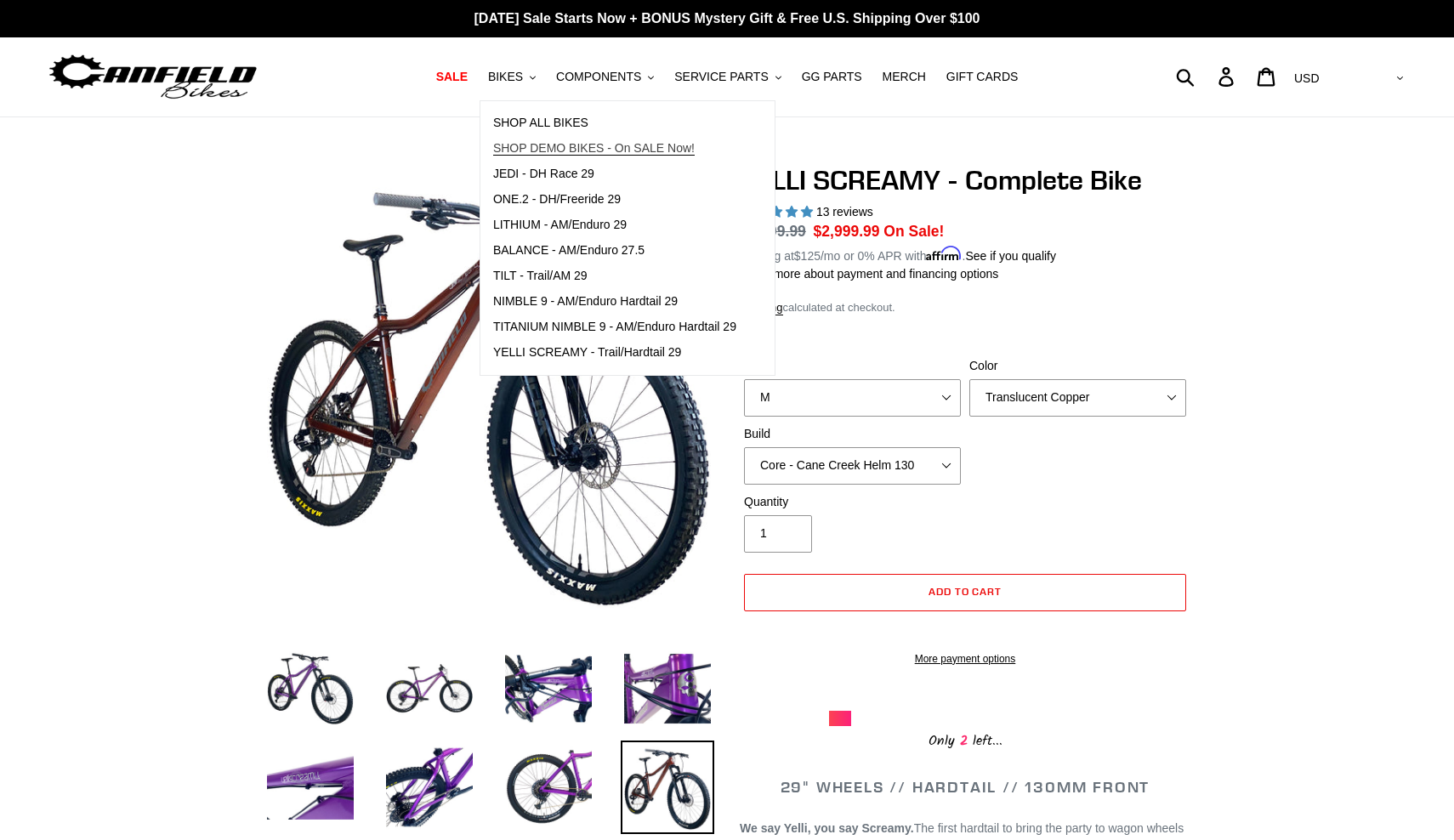
click at [557, 147] on span "SHOP DEMO BIKES - On SALE Now!" at bounding box center [594, 148] width 201 height 15
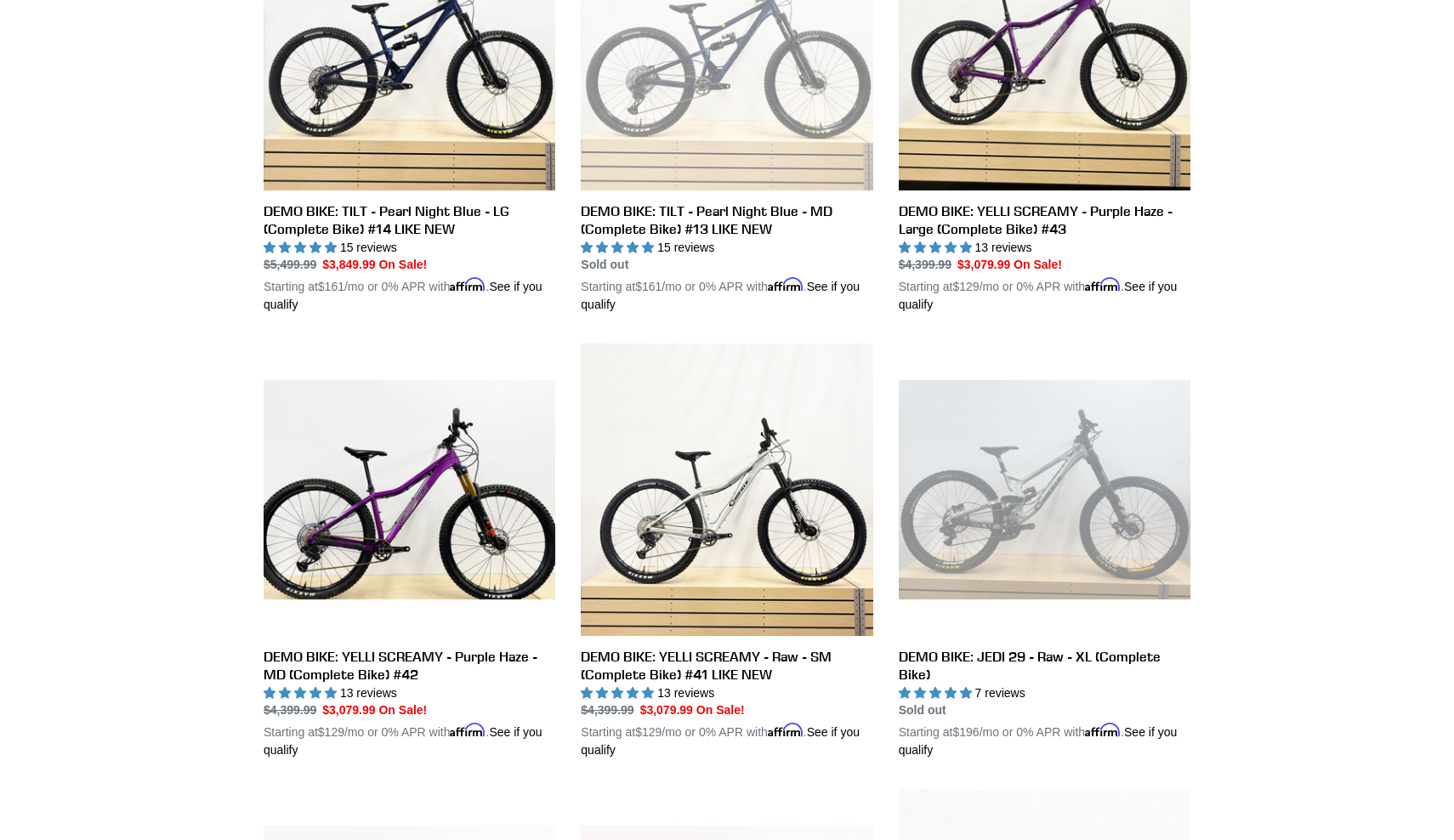
scroll to position [1045, 0]
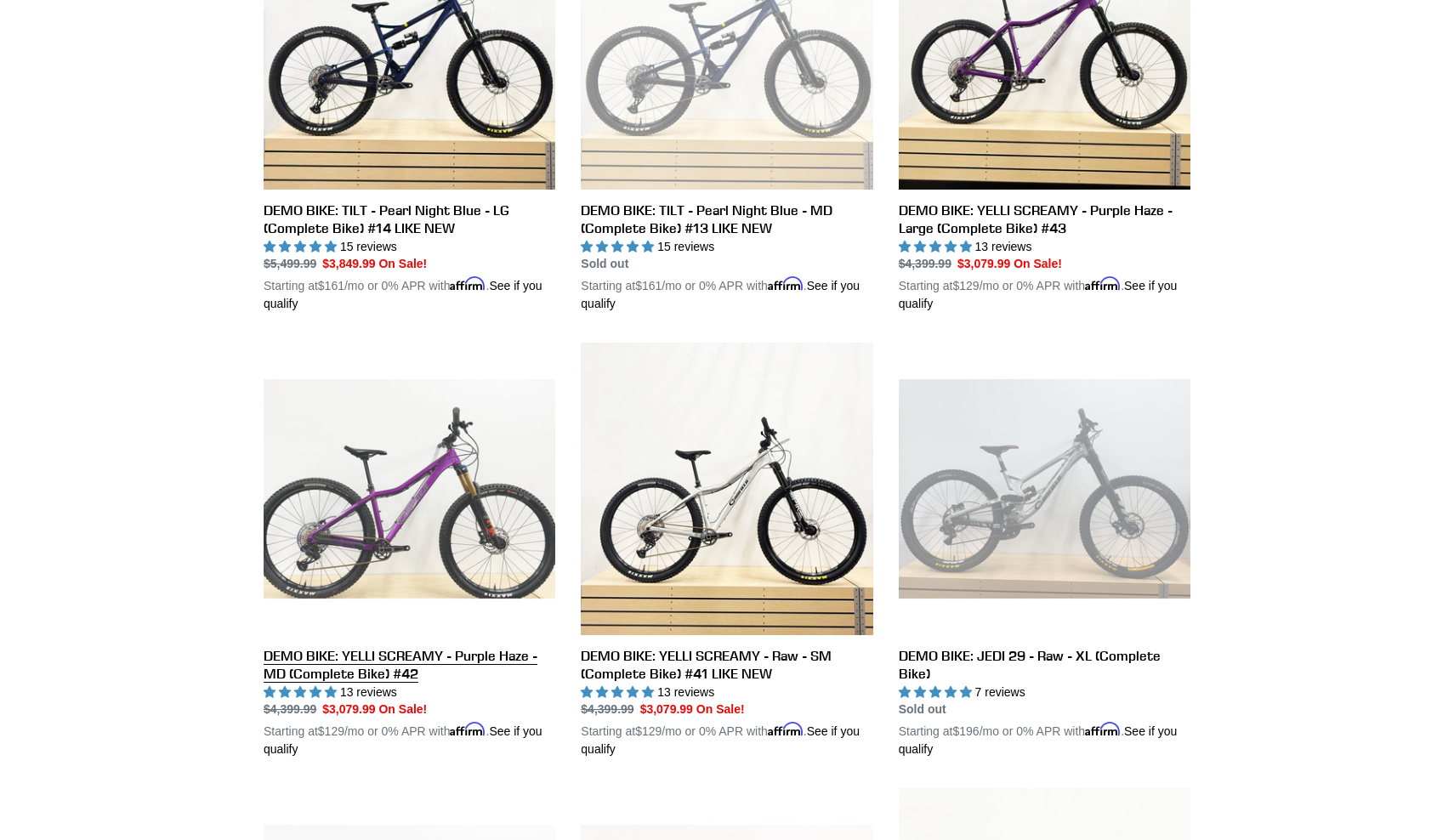
click at [380, 463] on link "DEMO BIKE: YELLI SCREAMY - Purple Haze - MD (Complete Bike) #42" at bounding box center [409, 550] width 291 height 415
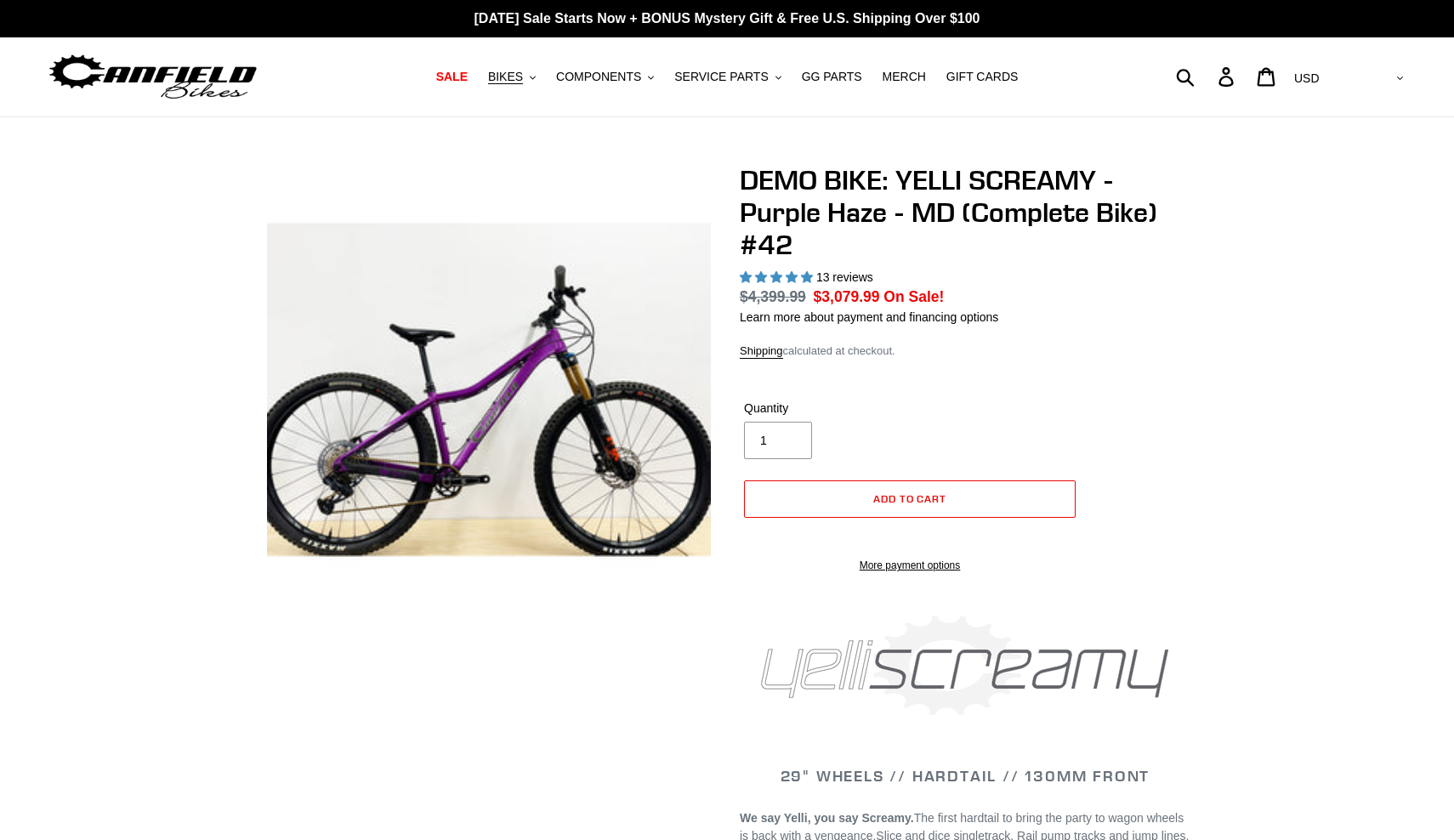
select select "highest-rating"
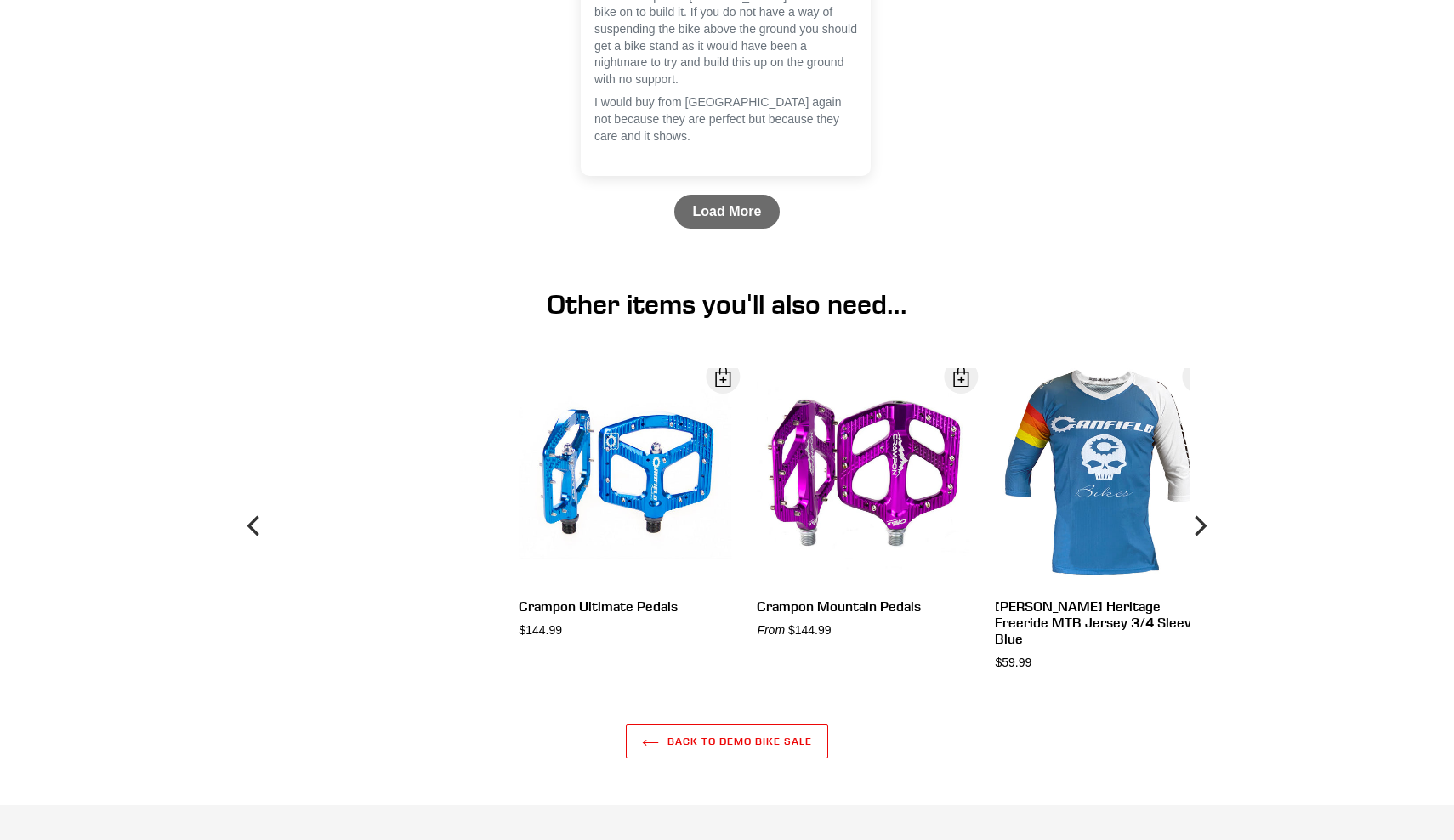
scroll to position [6165, 0]
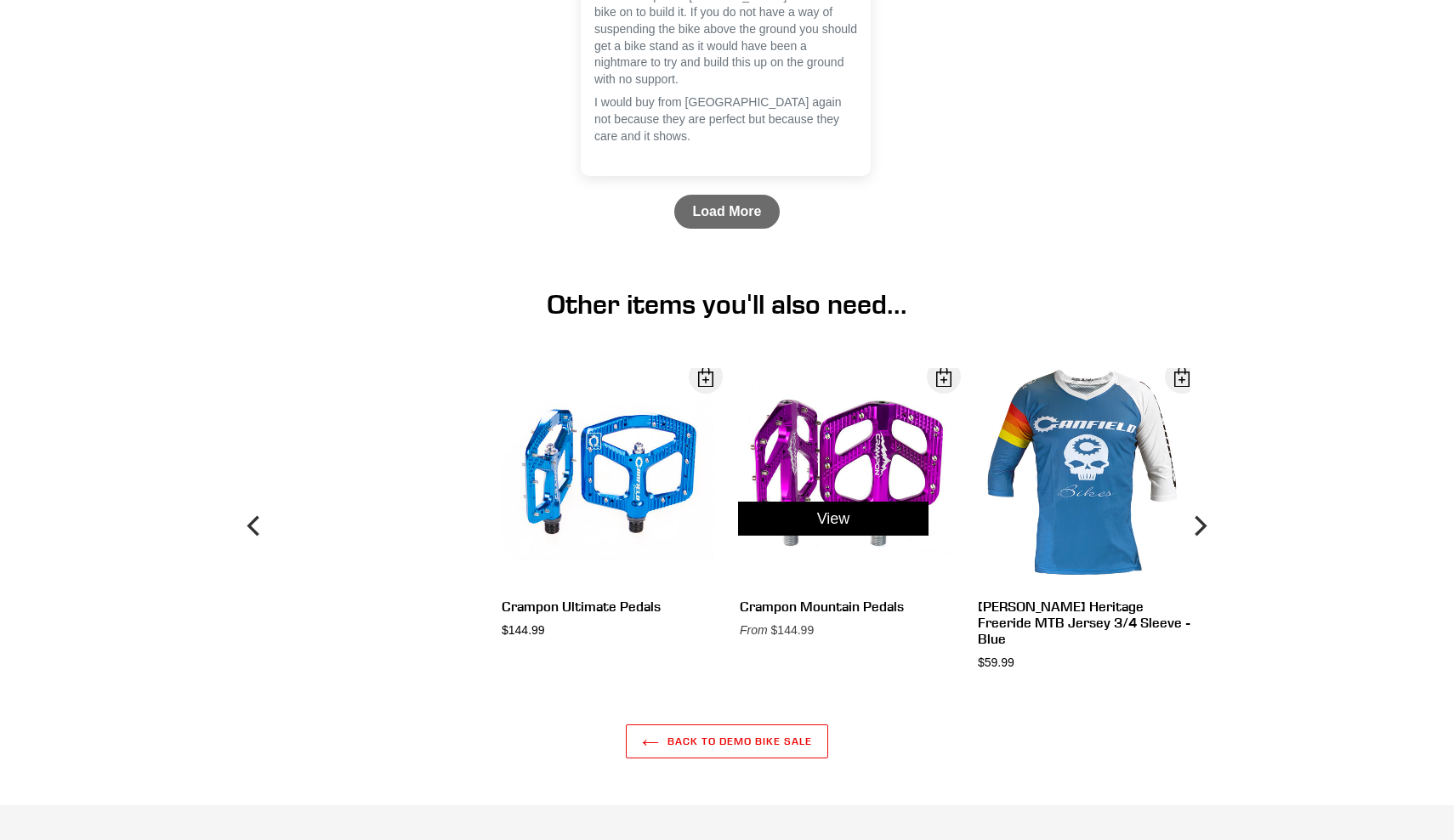
click at [856, 466] on div "View" at bounding box center [833, 518] width 238 height 301
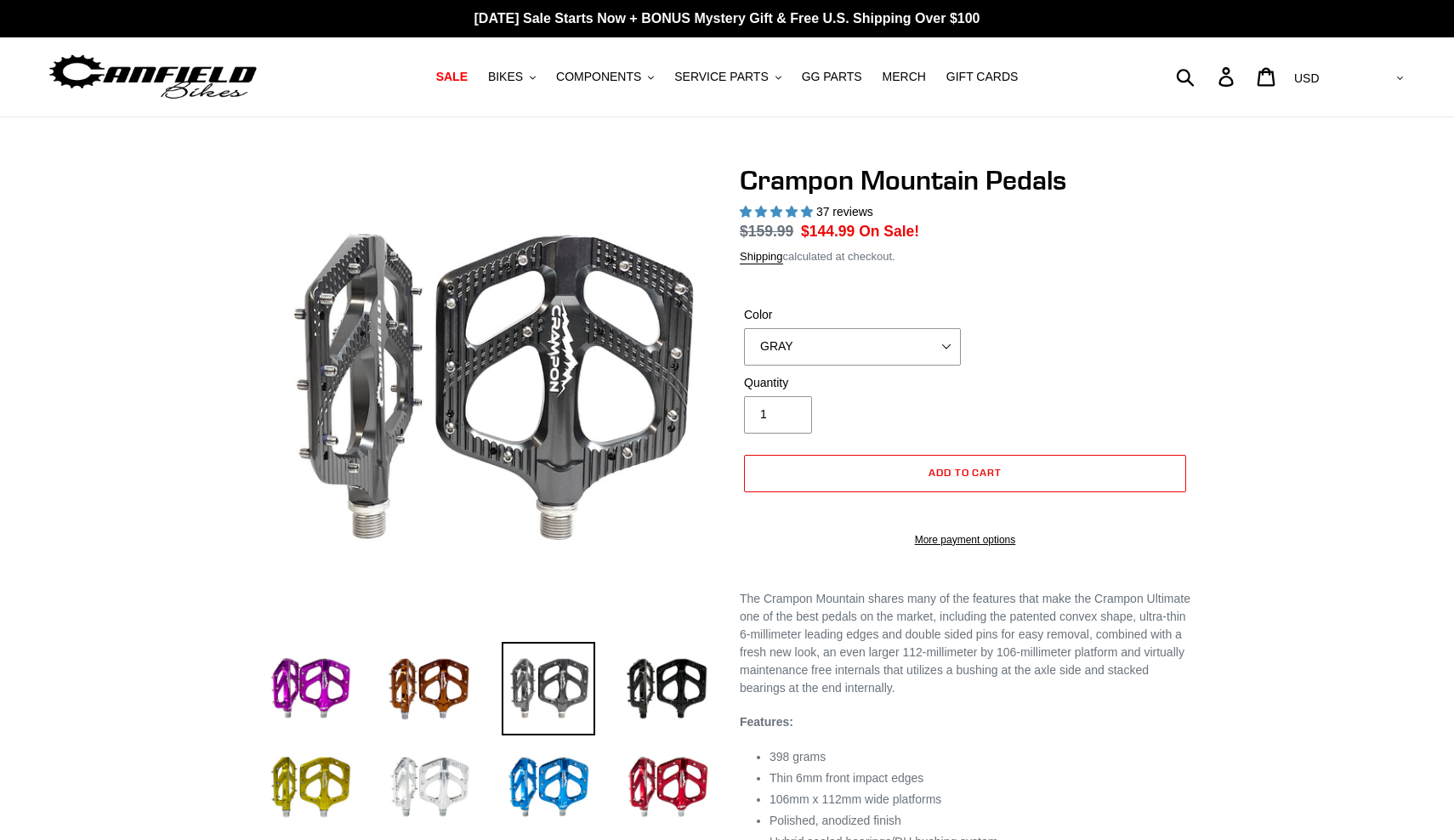
select select "highest-rating"
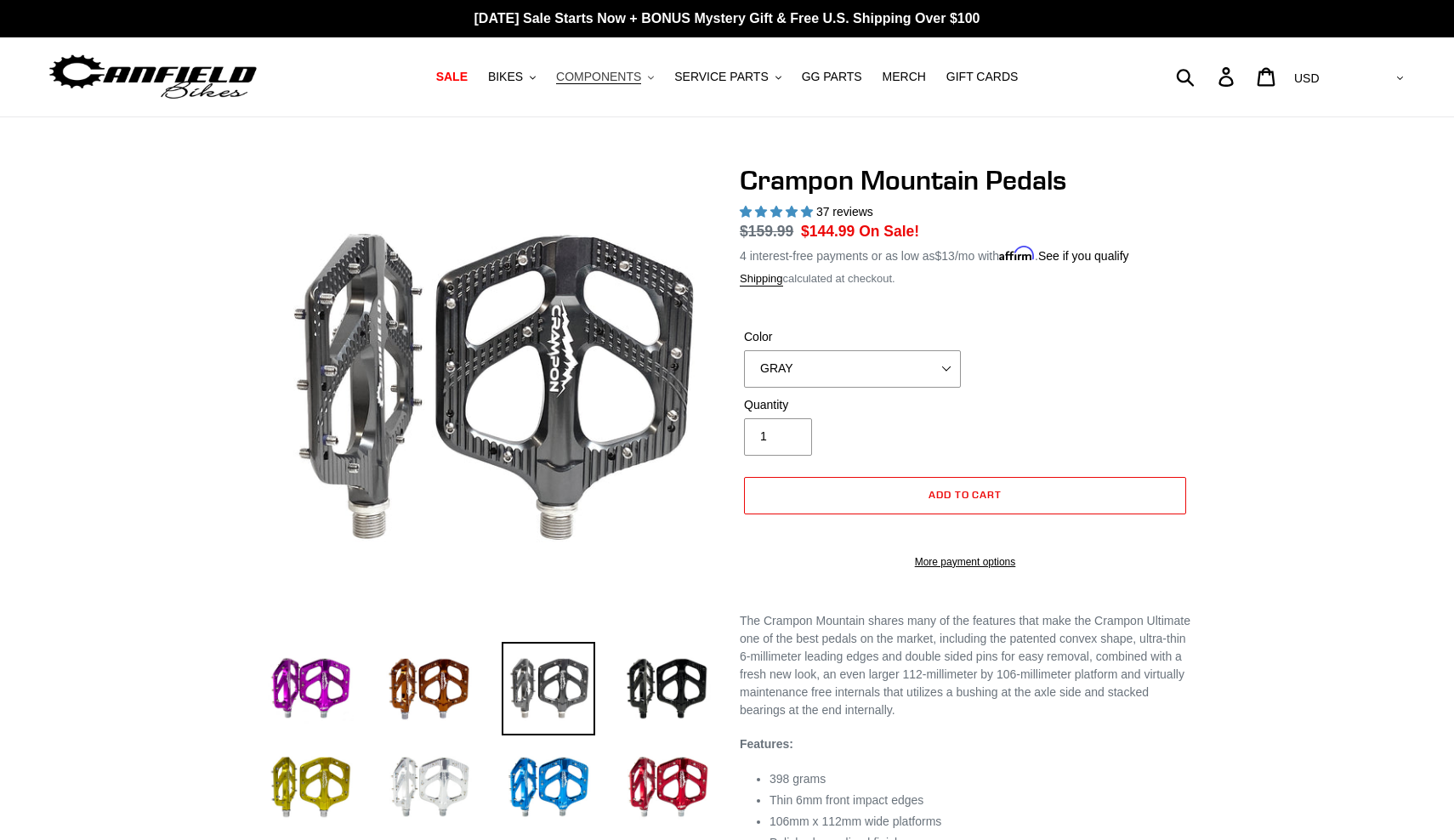
click at [620, 80] on span "COMPONENTS" at bounding box center [598, 76] width 85 height 15
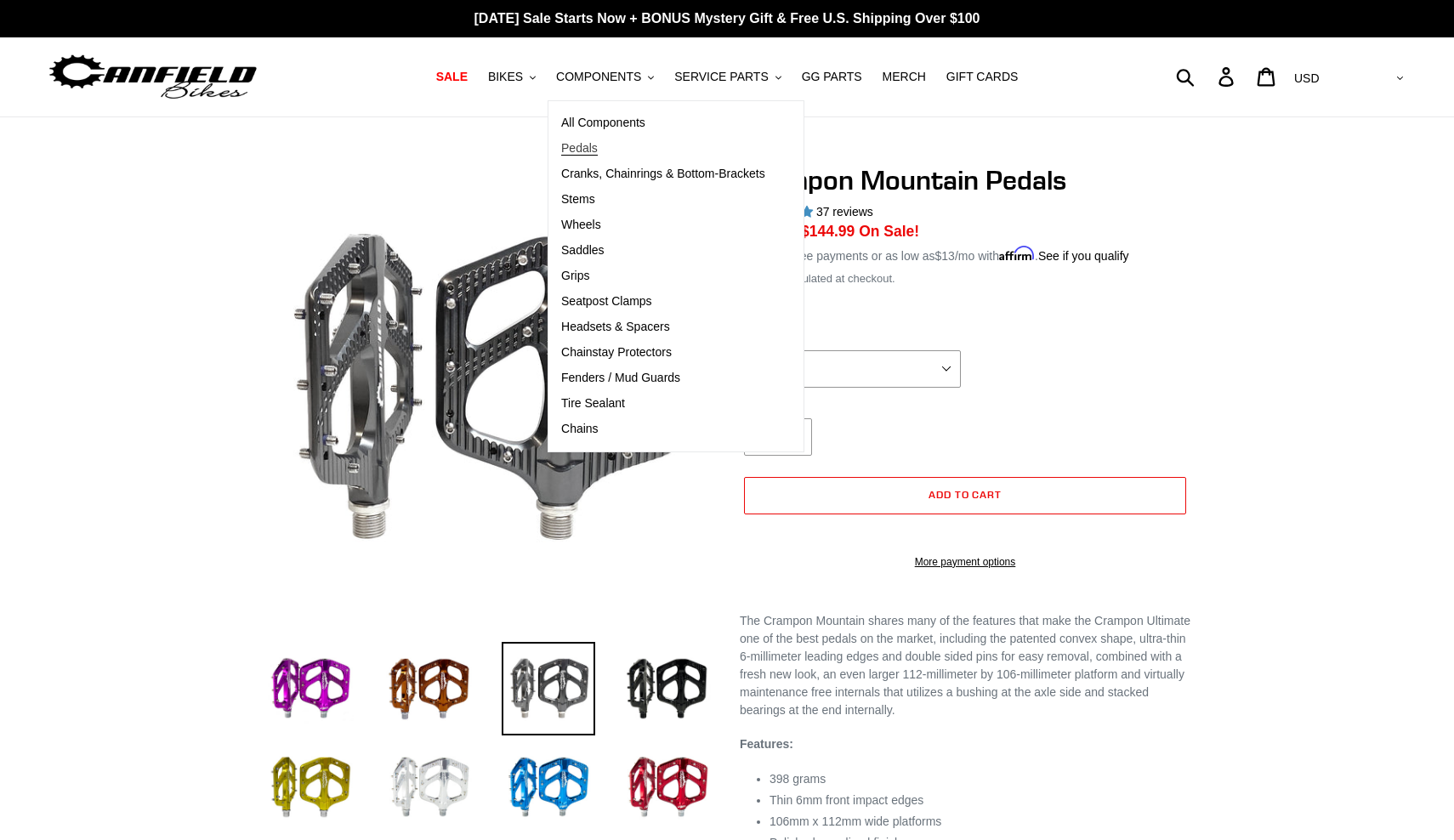
click at [596, 146] on span "Pedals" at bounding box center [579, 148] width 36 height 15
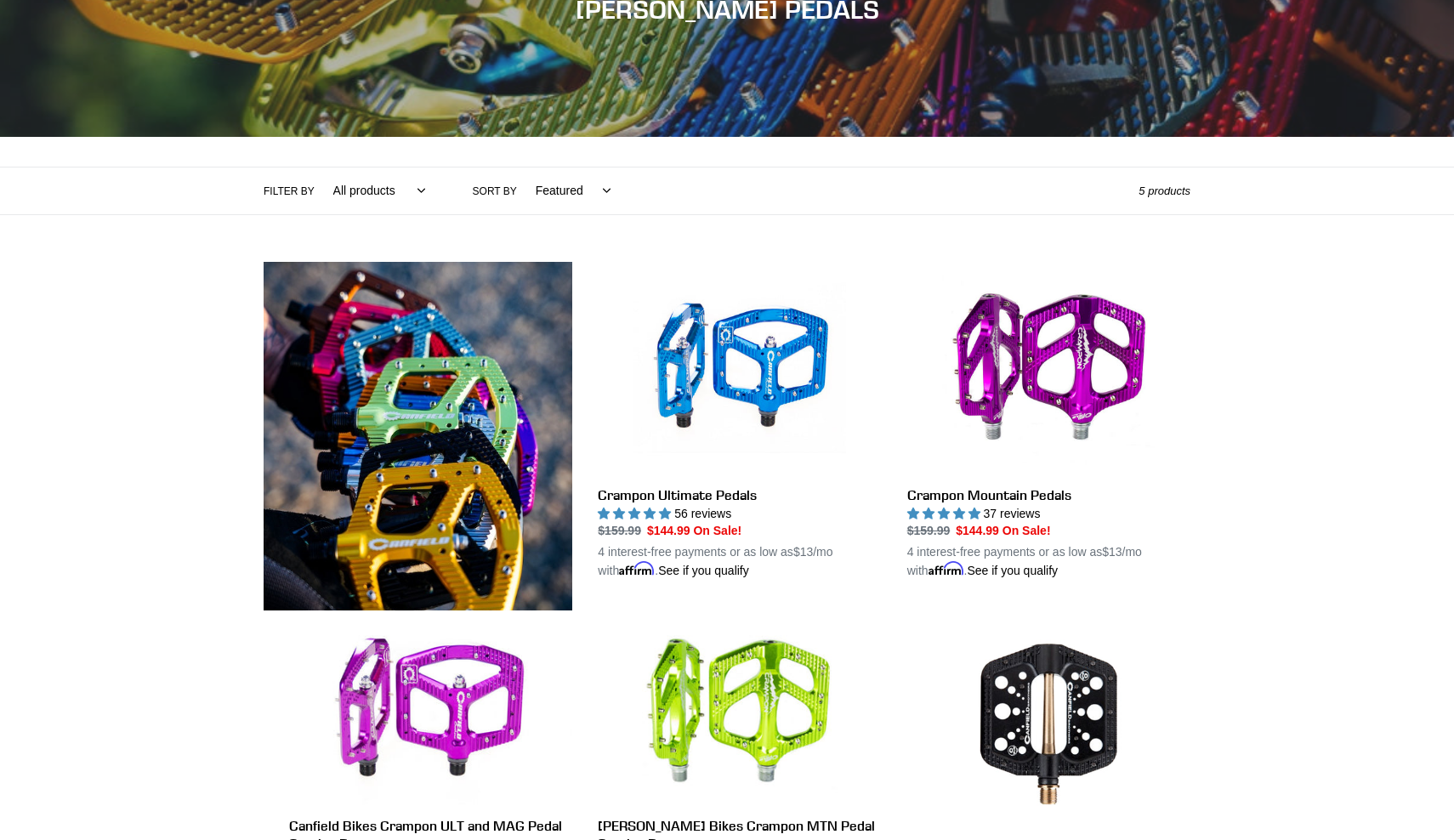
scroll to position [242, 0]
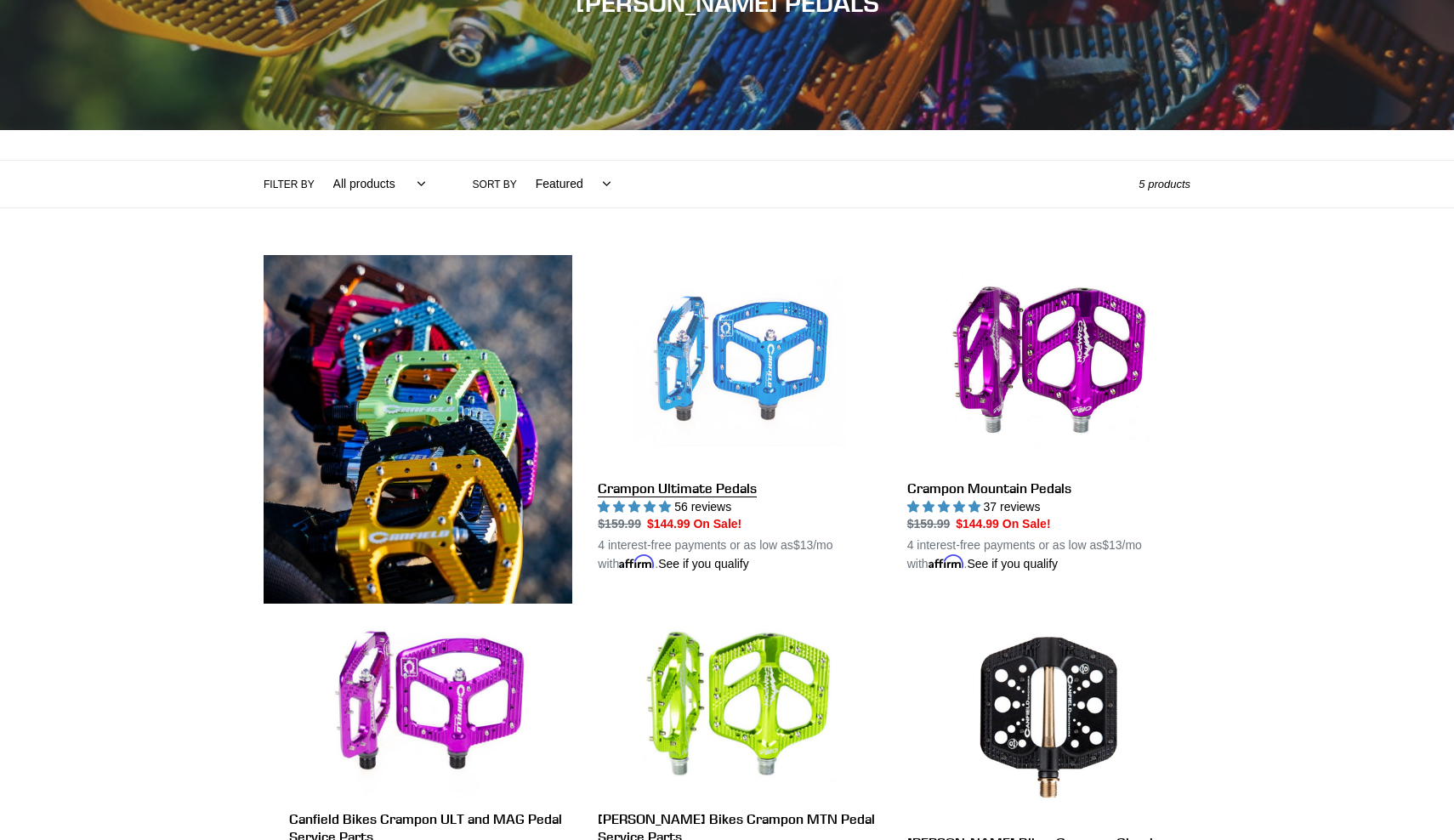
click at [720, 357] on link "Crampon Ultimate Pedals" at bounding box center [739, 414] width 283 height 319
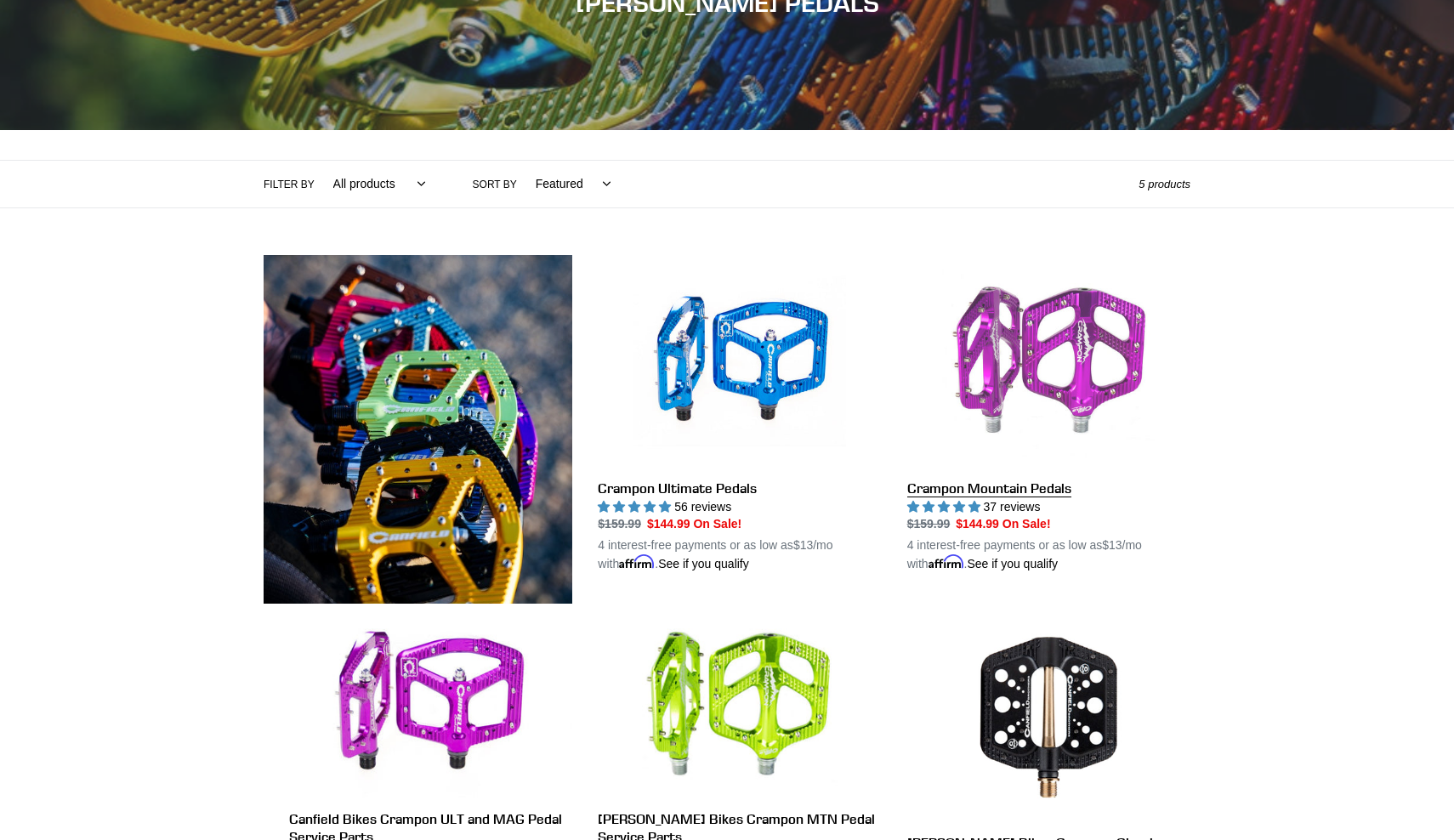
click at [981, 413] on link "Crampon Mountain Pedals" at bounding box center [1048, 414] width 283 height 319
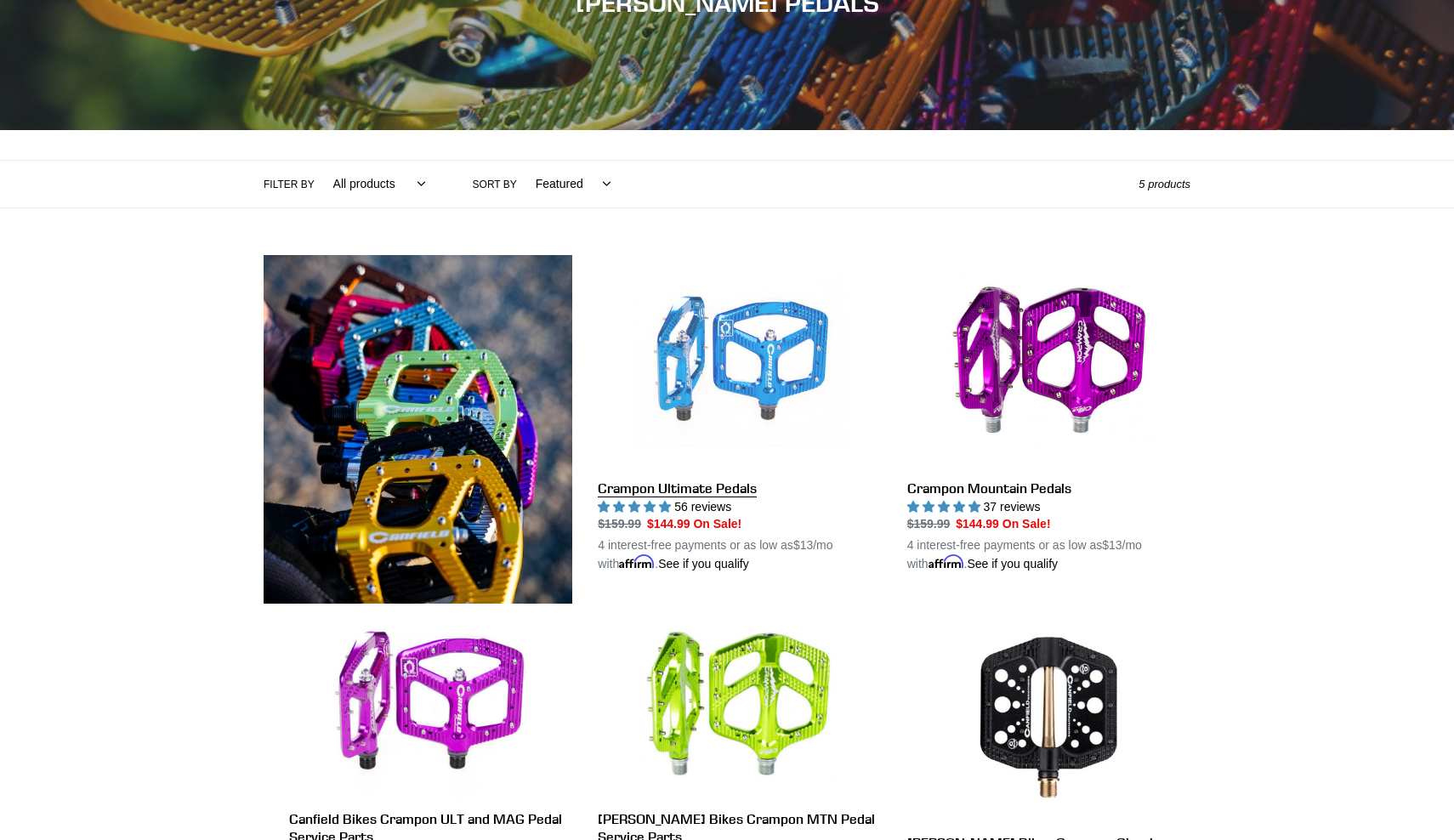
click at [713, 401] on link "Crampon Ultimate Pedals" at bounding box center [739, 414] width 283 height 319
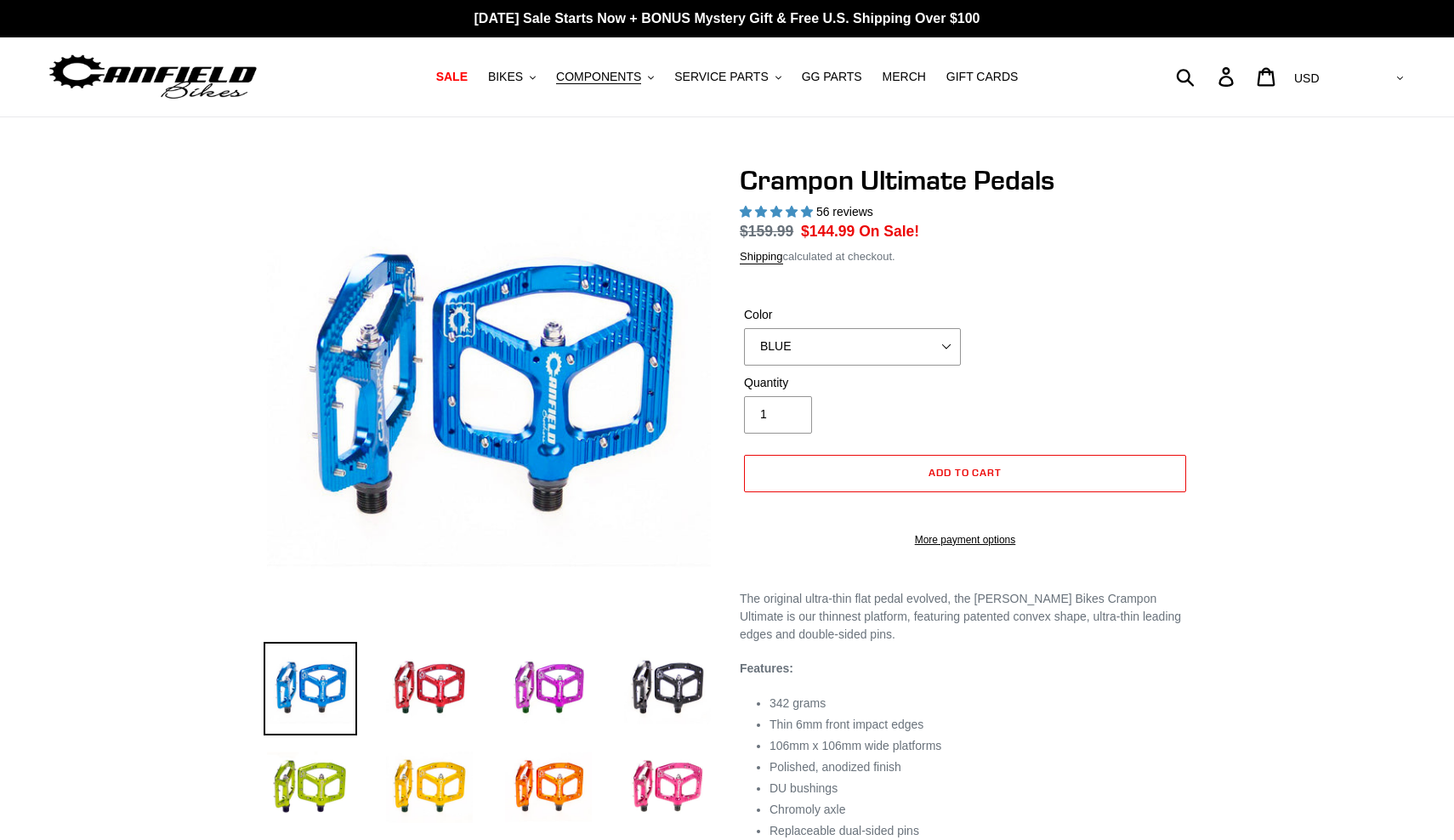
select select "highest-rating"
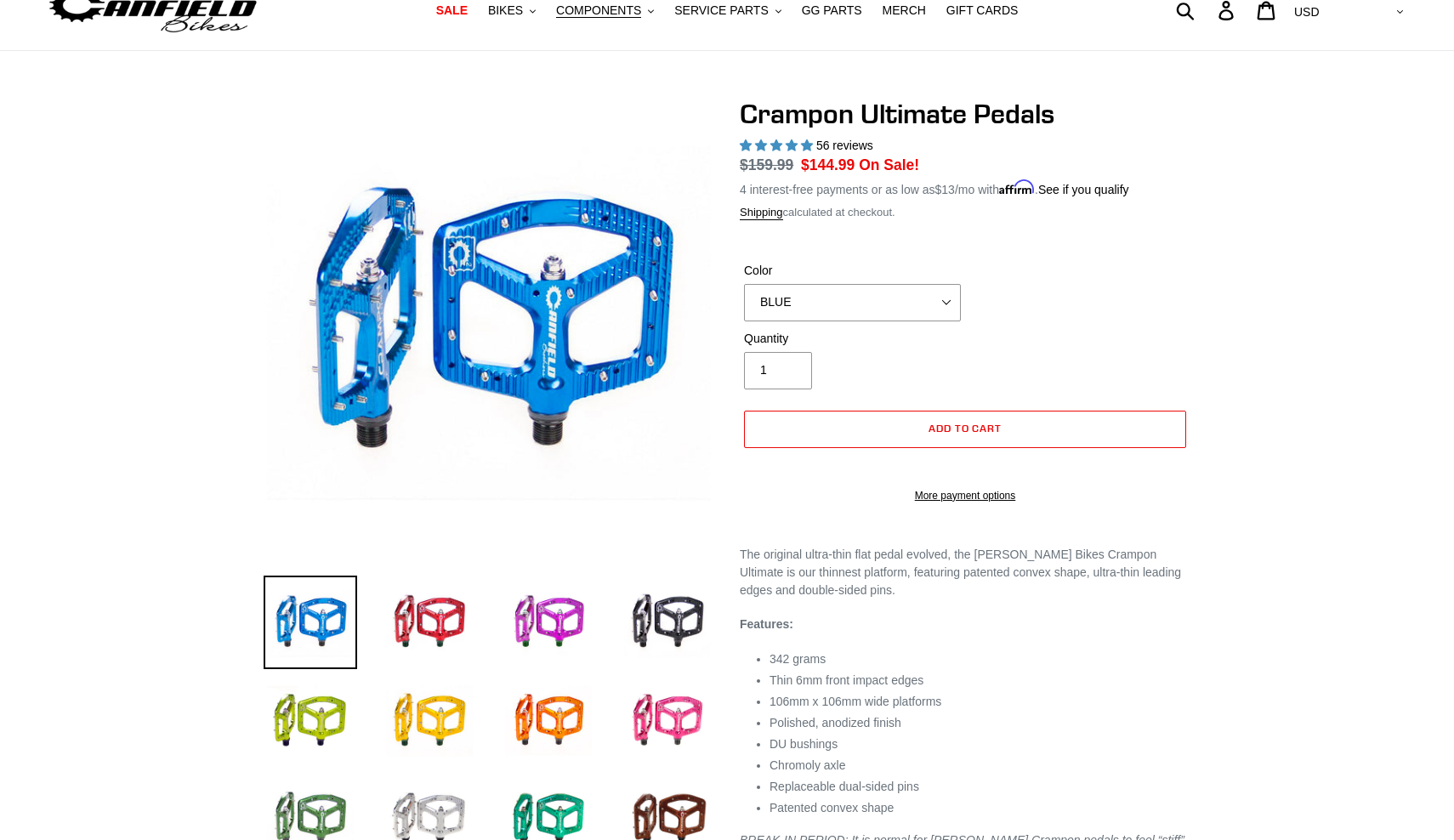
scroll to position [76, 0]
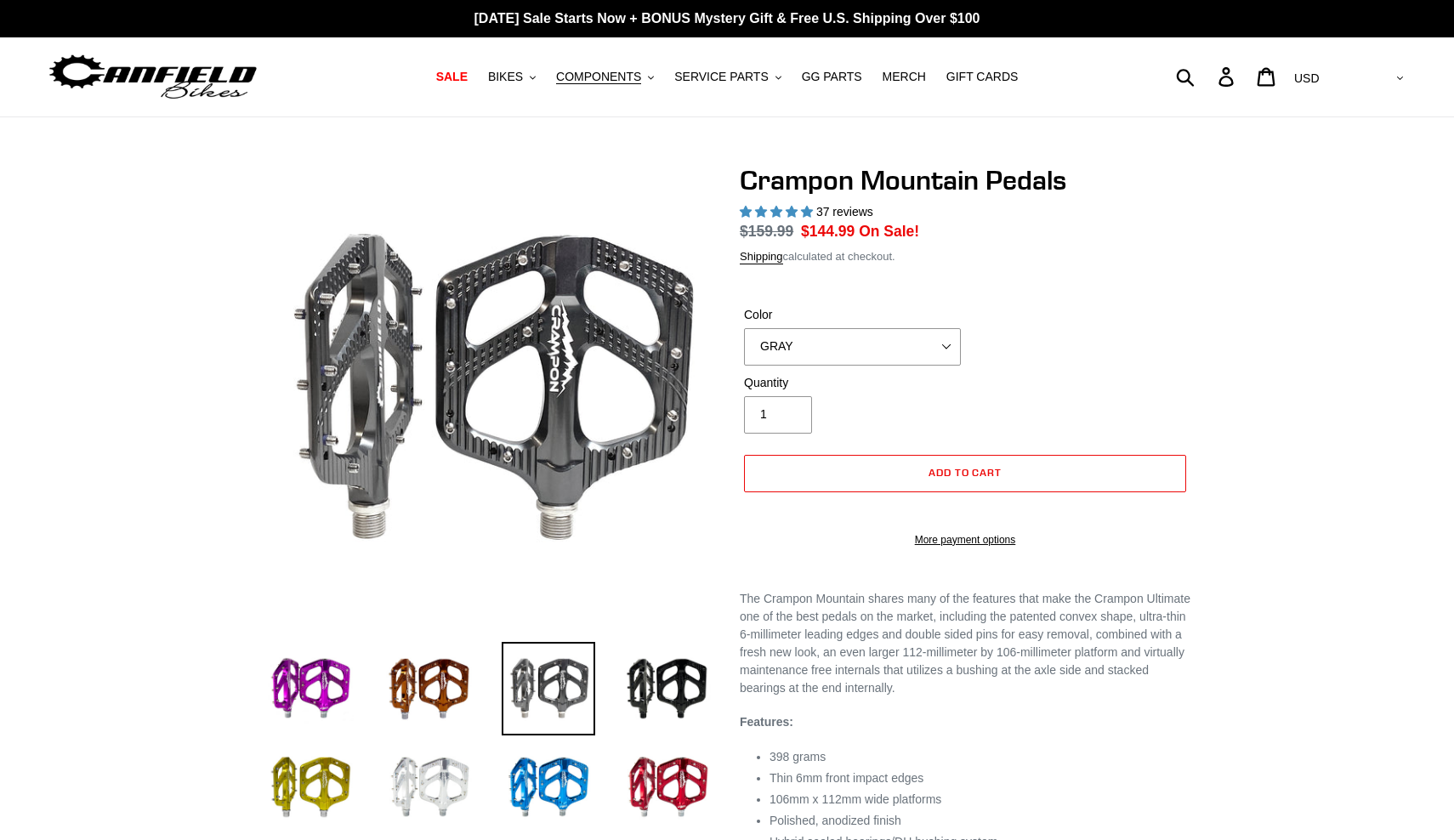
select select "highest-rating"
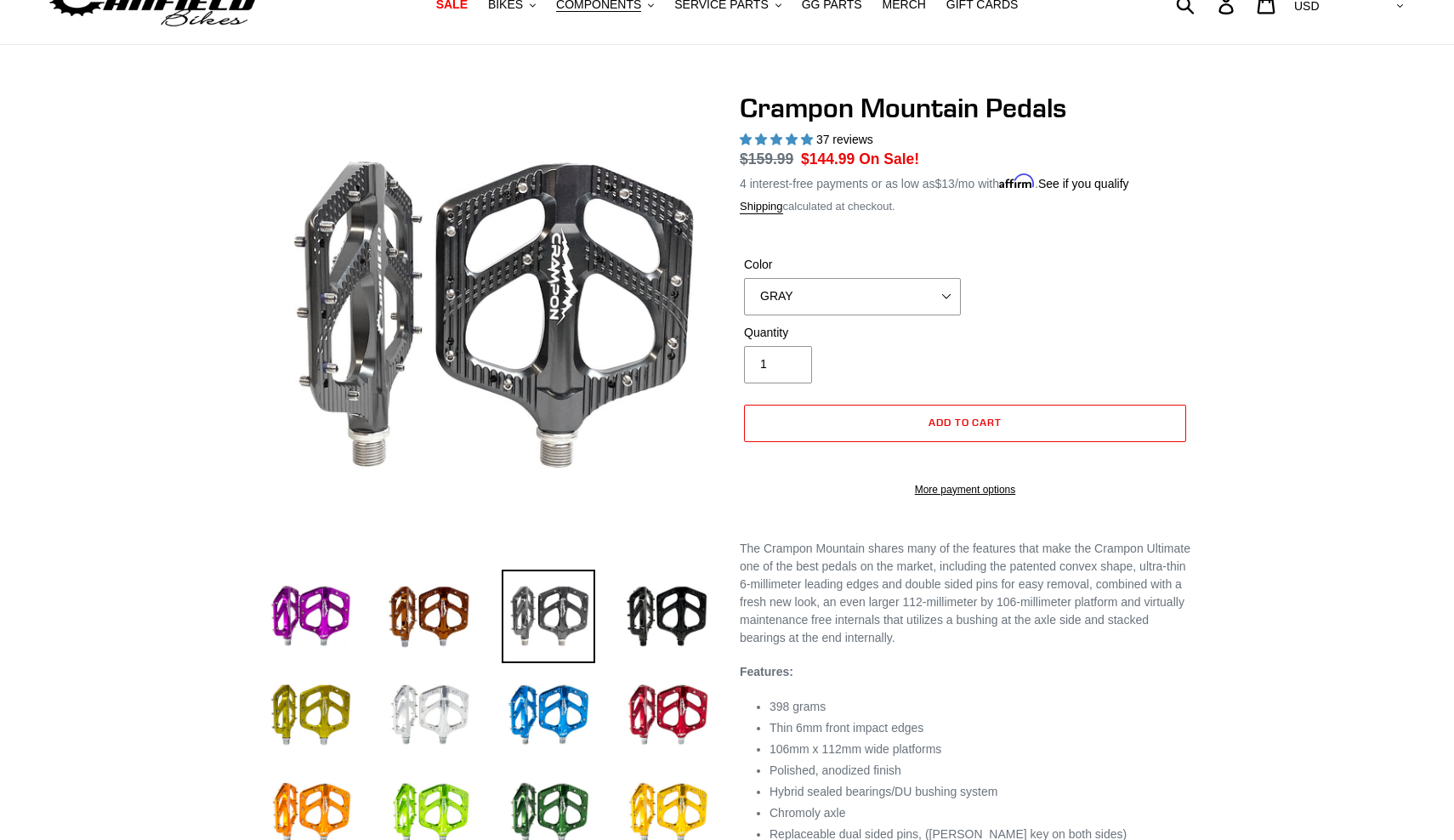
scroll to position [76, 0]
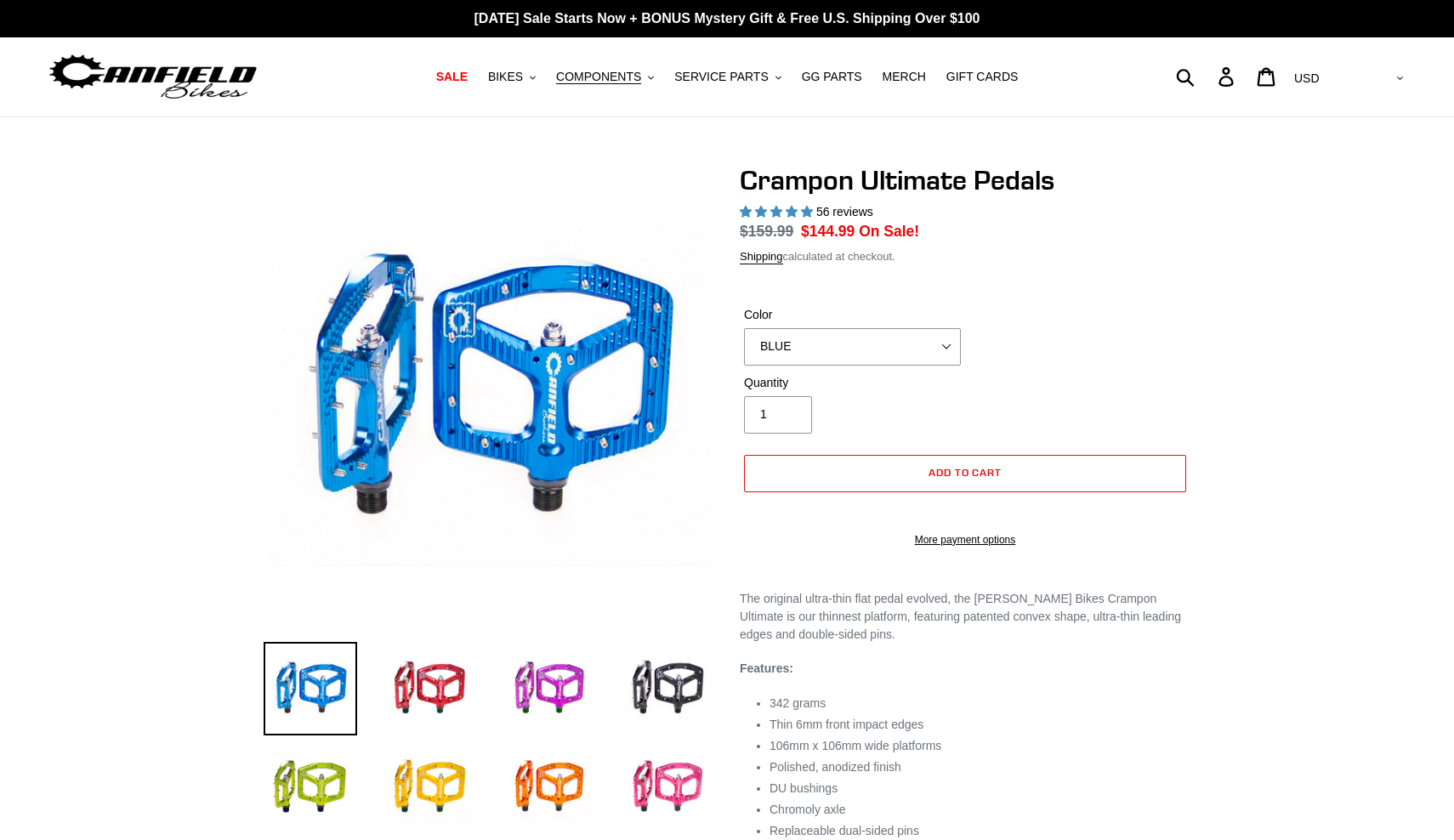
select select "highest-rating"
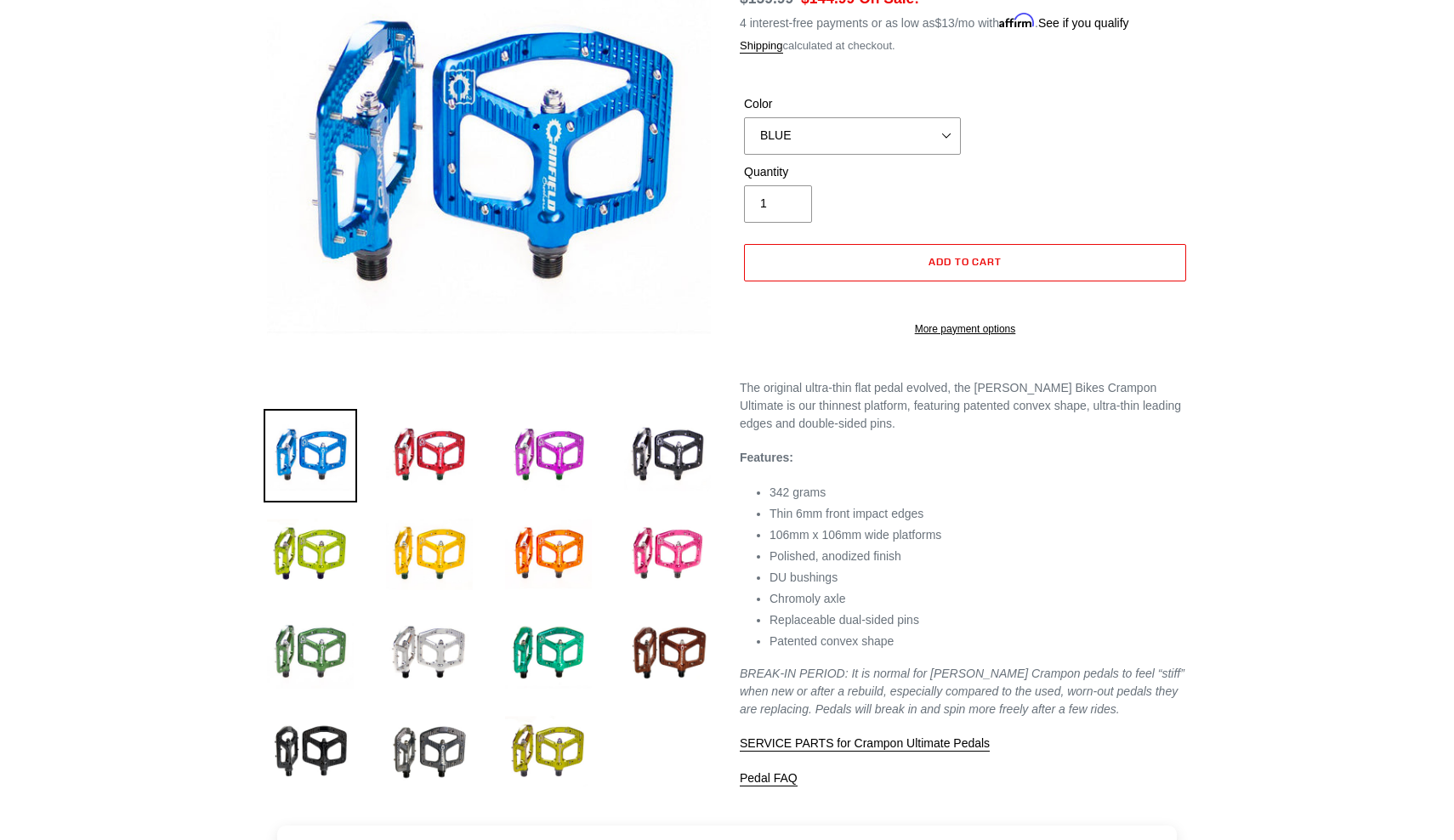
scroll to position [233, 0]
